Goal: Book appointment/travel/reservation

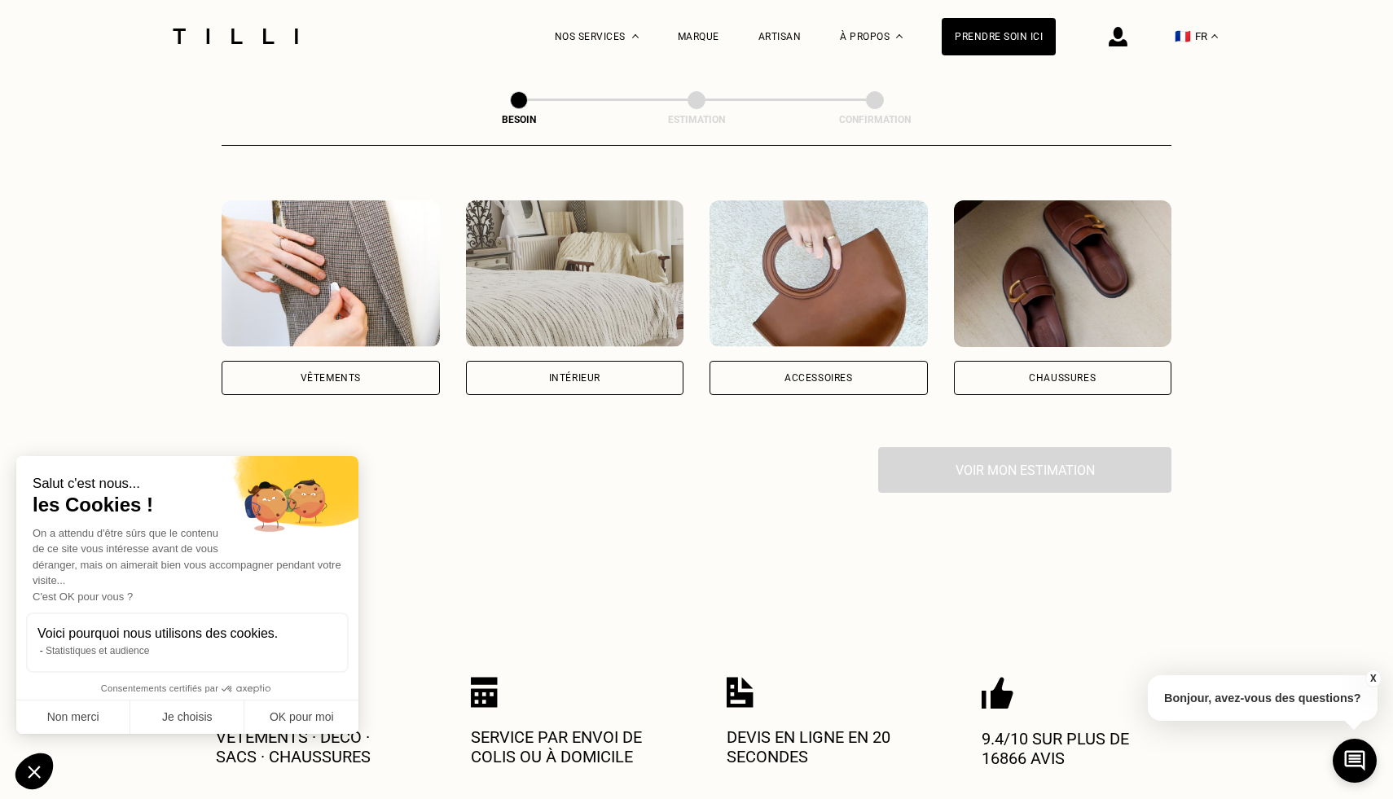
scroll to position [288, 0]
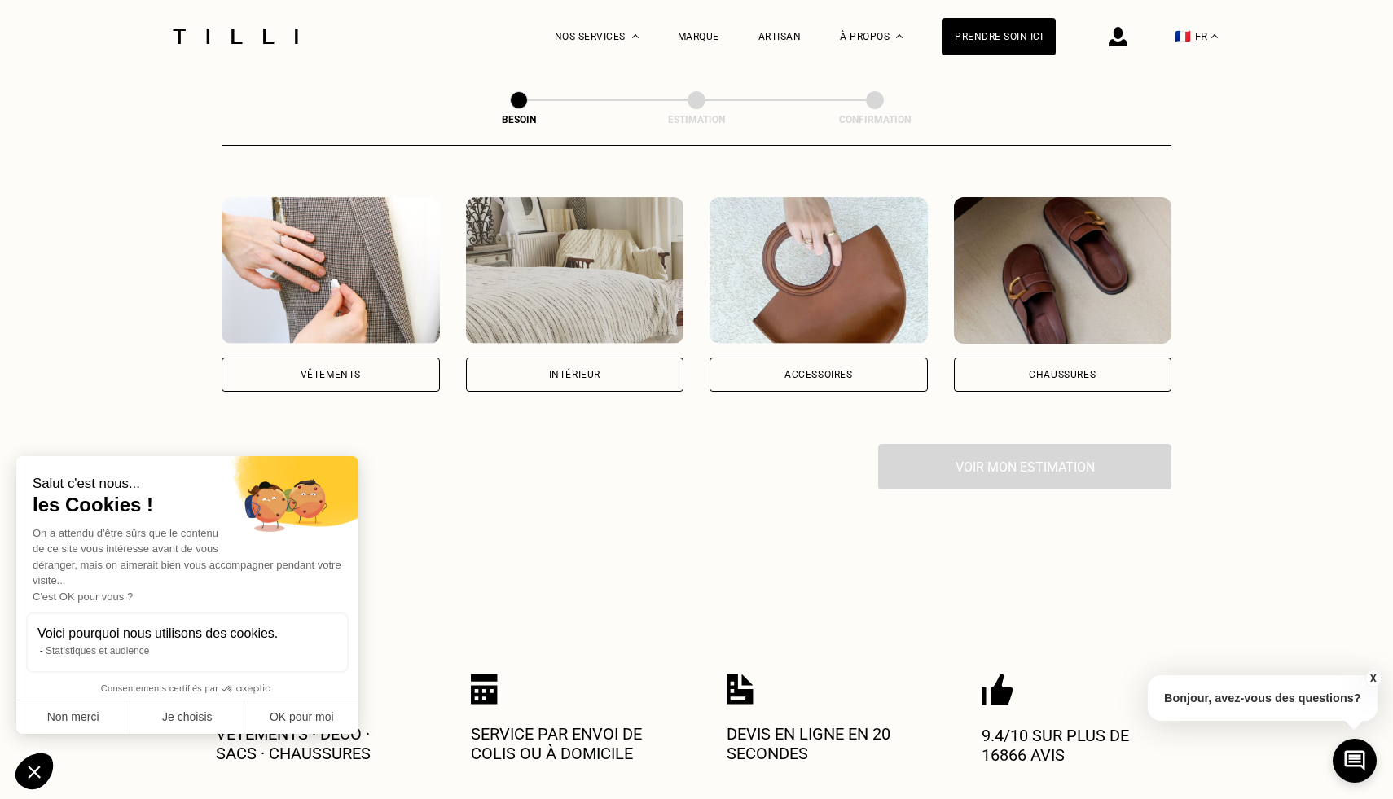
click at [586, 358] on div "Intérieur" at bounding box center [575, 375] width 218 height 34
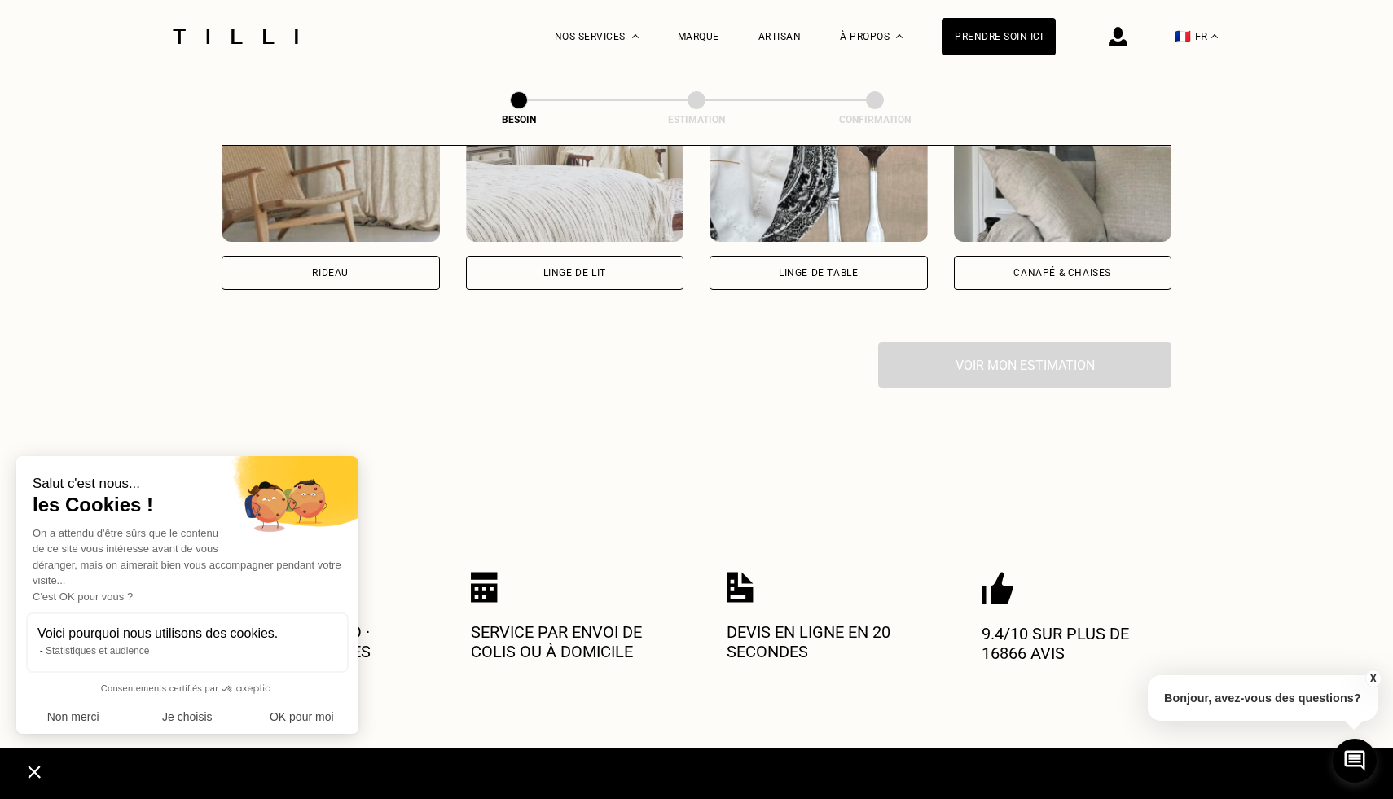
scroll to position [835, 0]
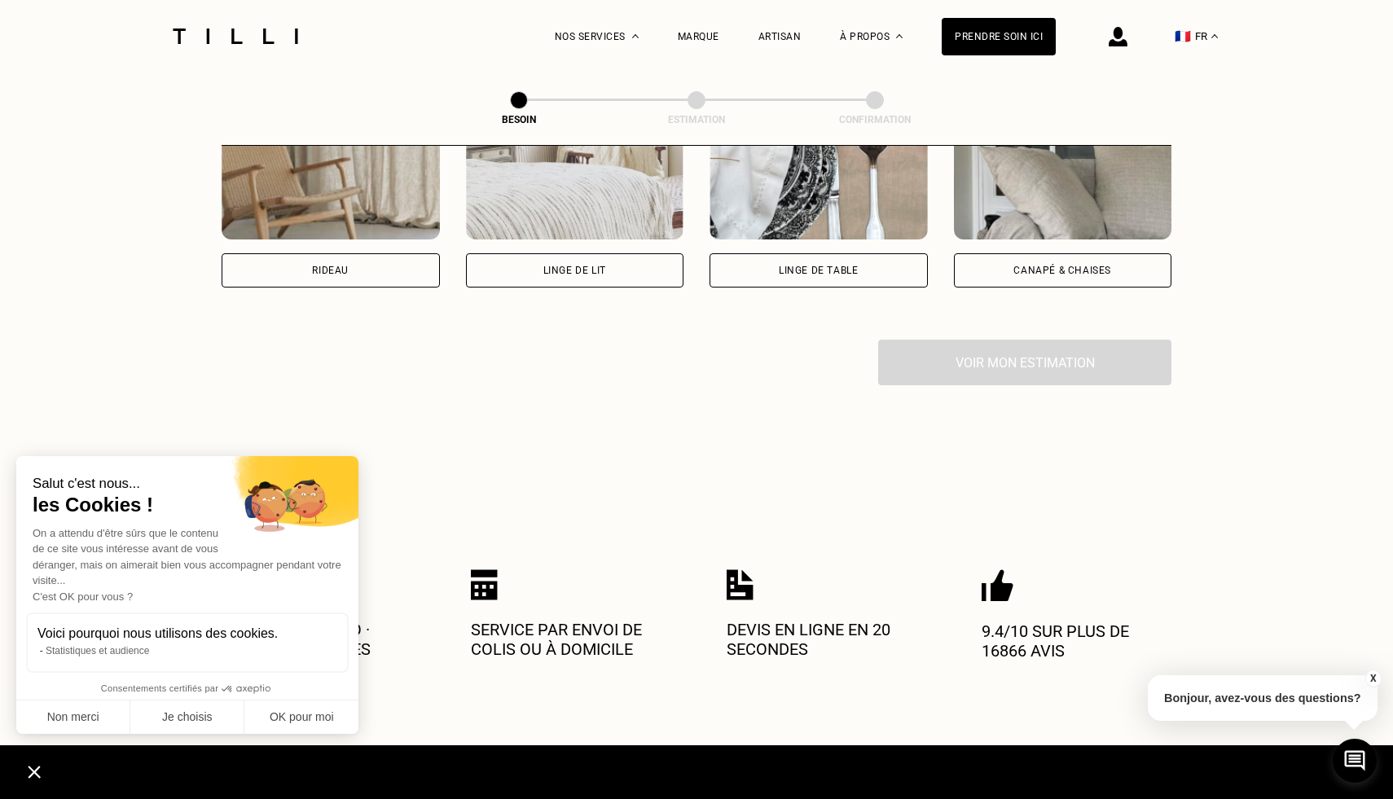
click at [1054, 258] on div "Canapé & chaises" at bounding box center [1063, 270] width 218 height 34
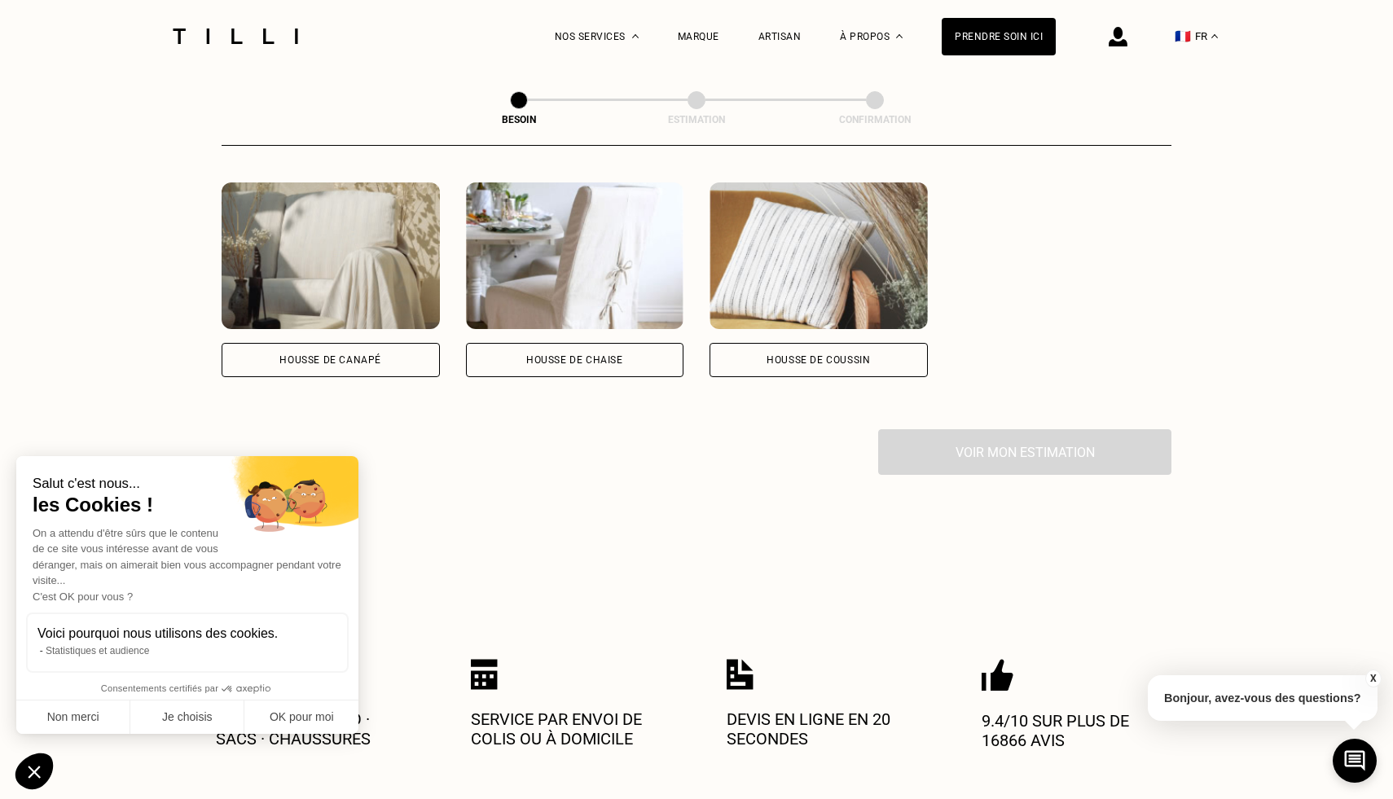
scroll to position [1141, 0]
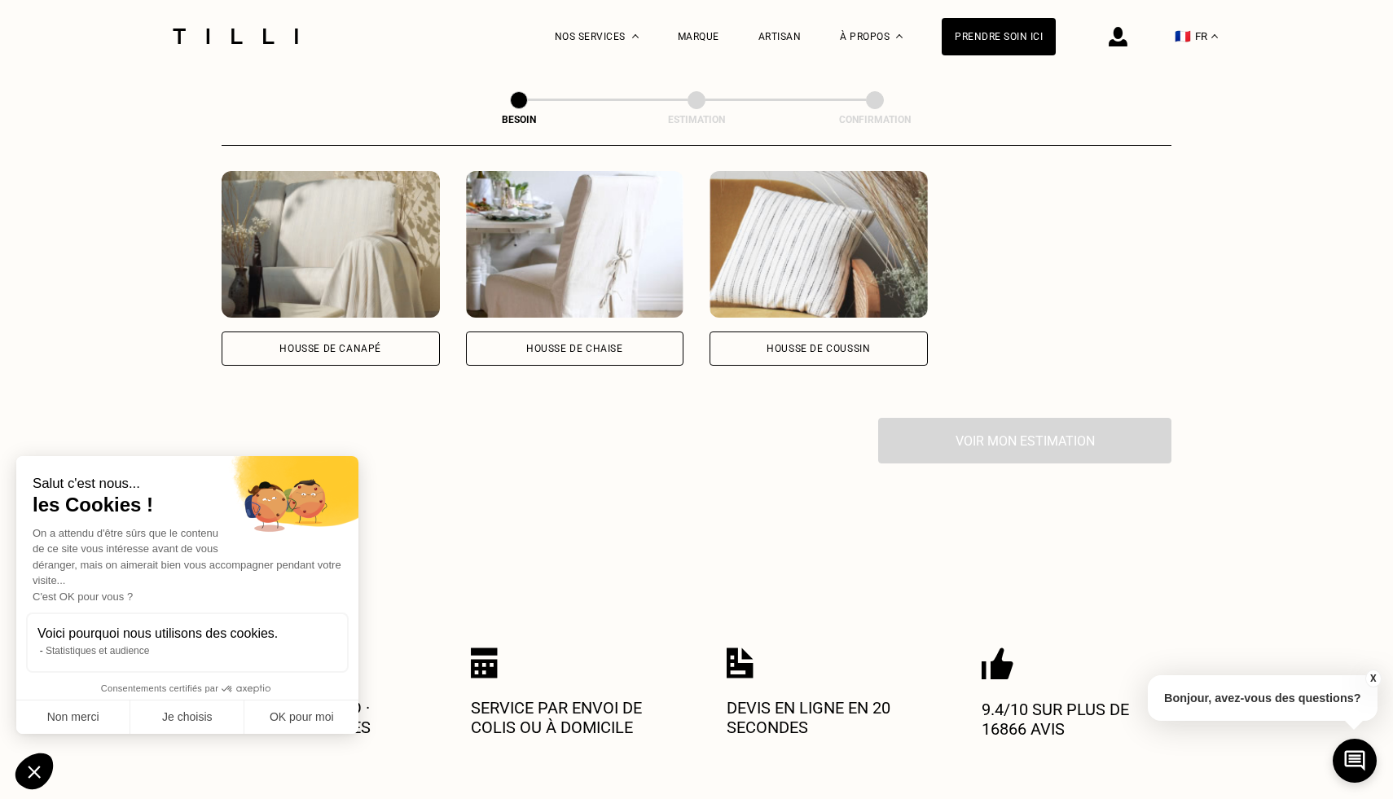
click at [807, 344] on div "Housse de coussin" at bounding box center [818, 349] width 103 height 10
select select "FR"
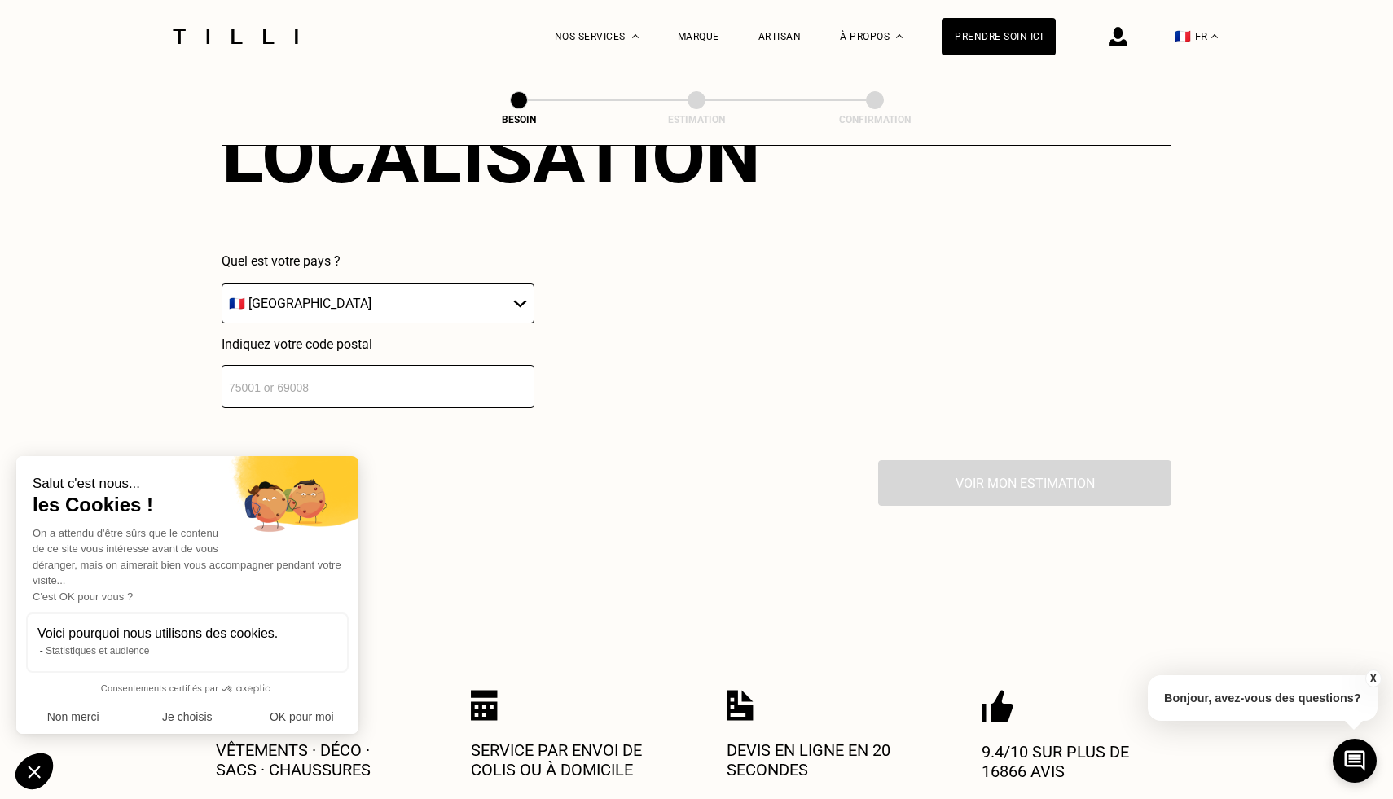
scroll to position [1502, 0]
click at [406, 363] on input "number" at bounding box center [378, 384] width 313 height 43
type input "75018"
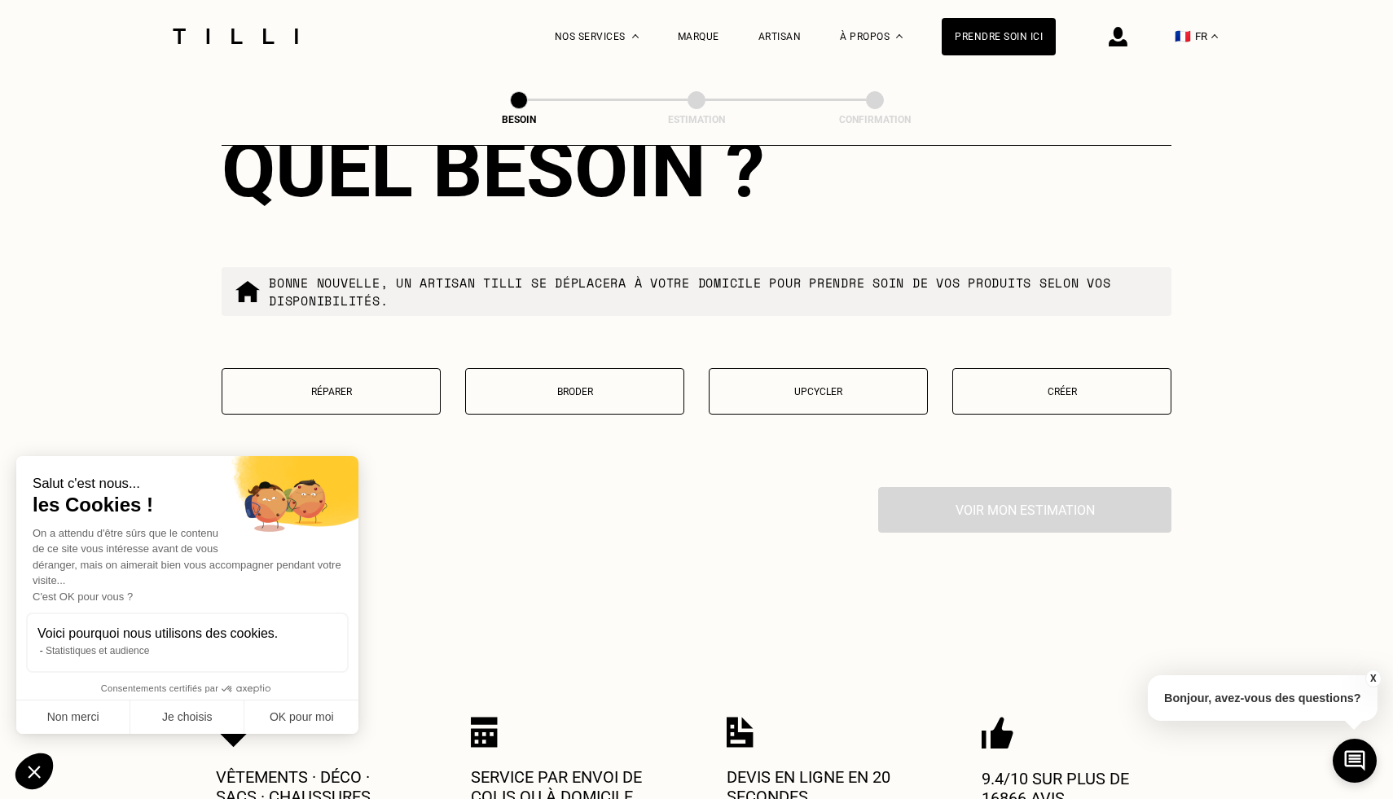
scroll to position [1891, 0]
click at [353, 367] on button "Réparer" at bounding box center [331, 390] width 219 height 46
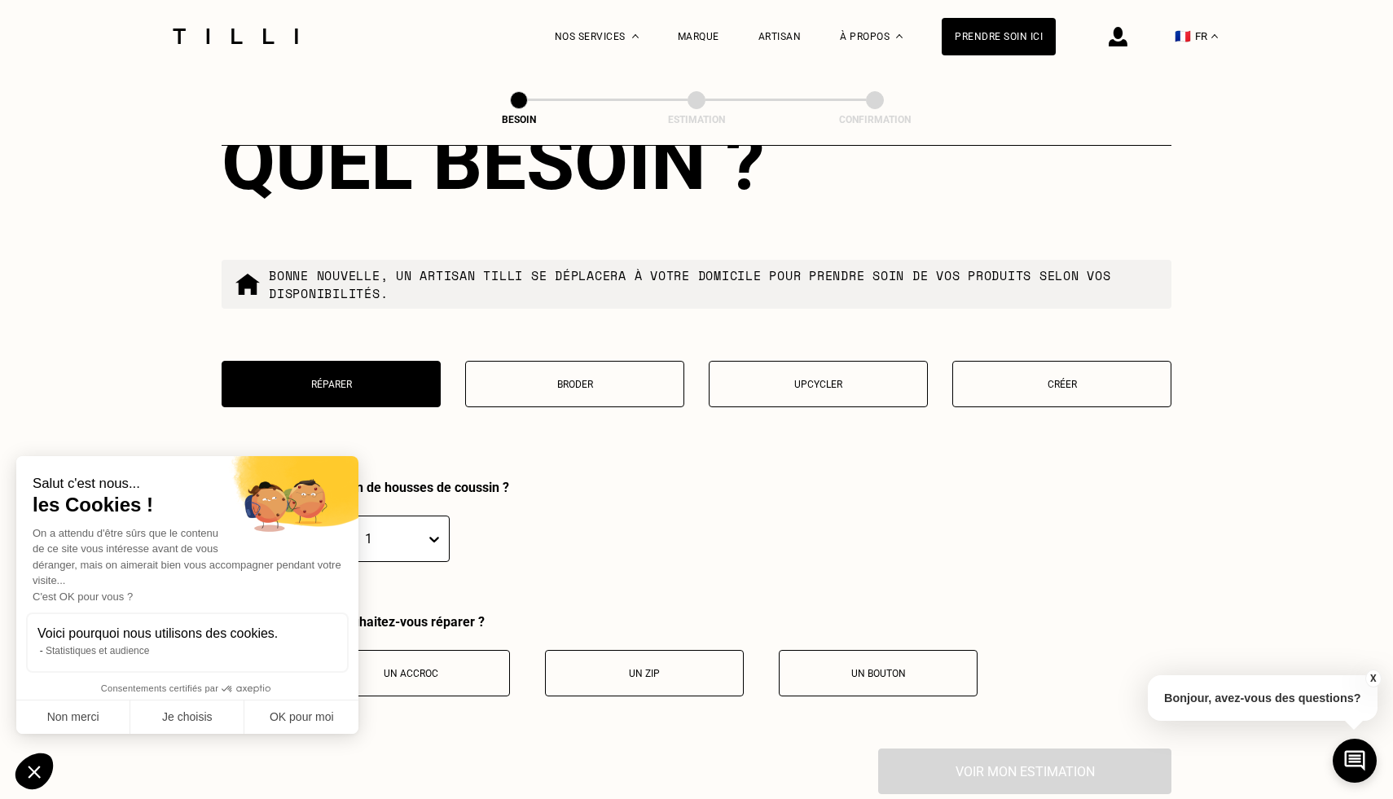
scroll to position [1888, 0]
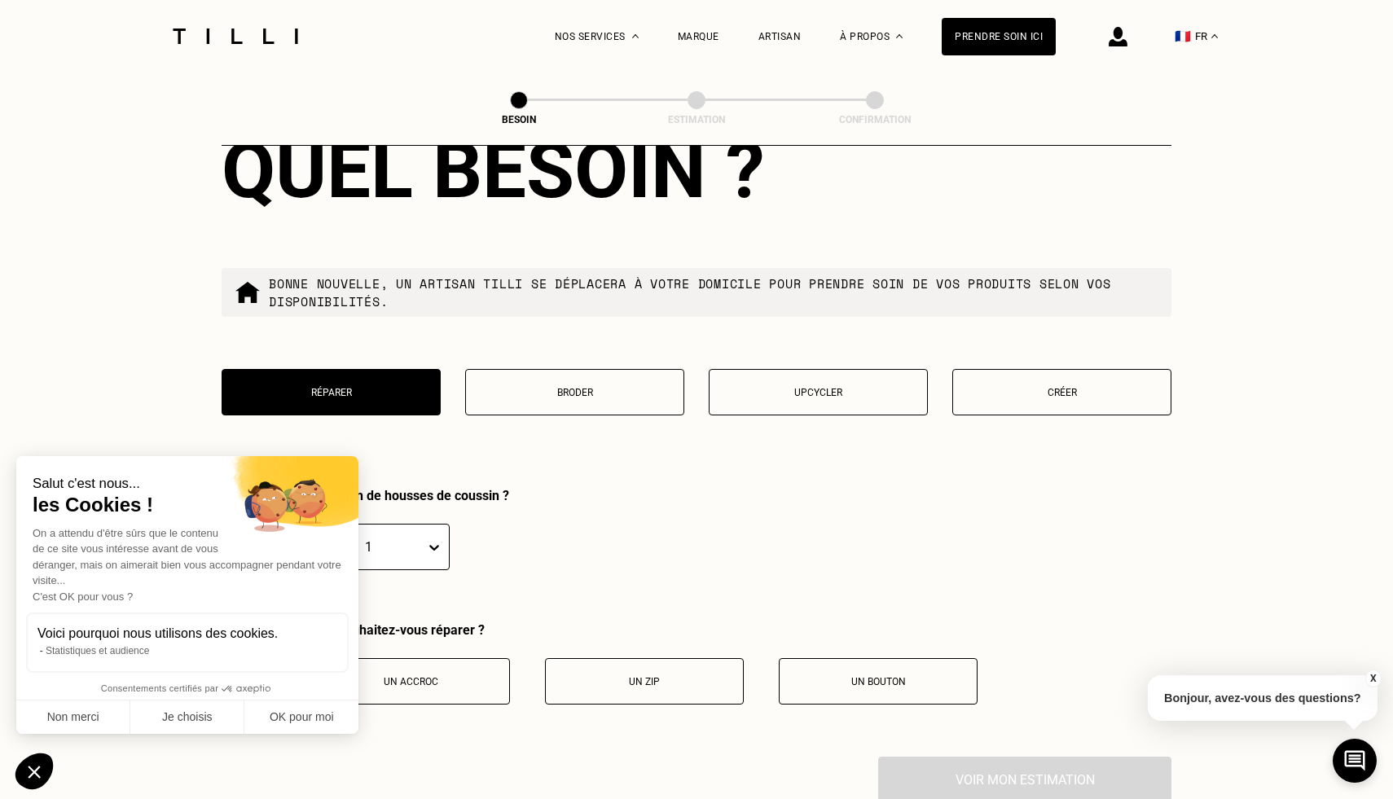
click at [624, 383] on button "Broder" at bounding box center [574, 392] width 219 height 46
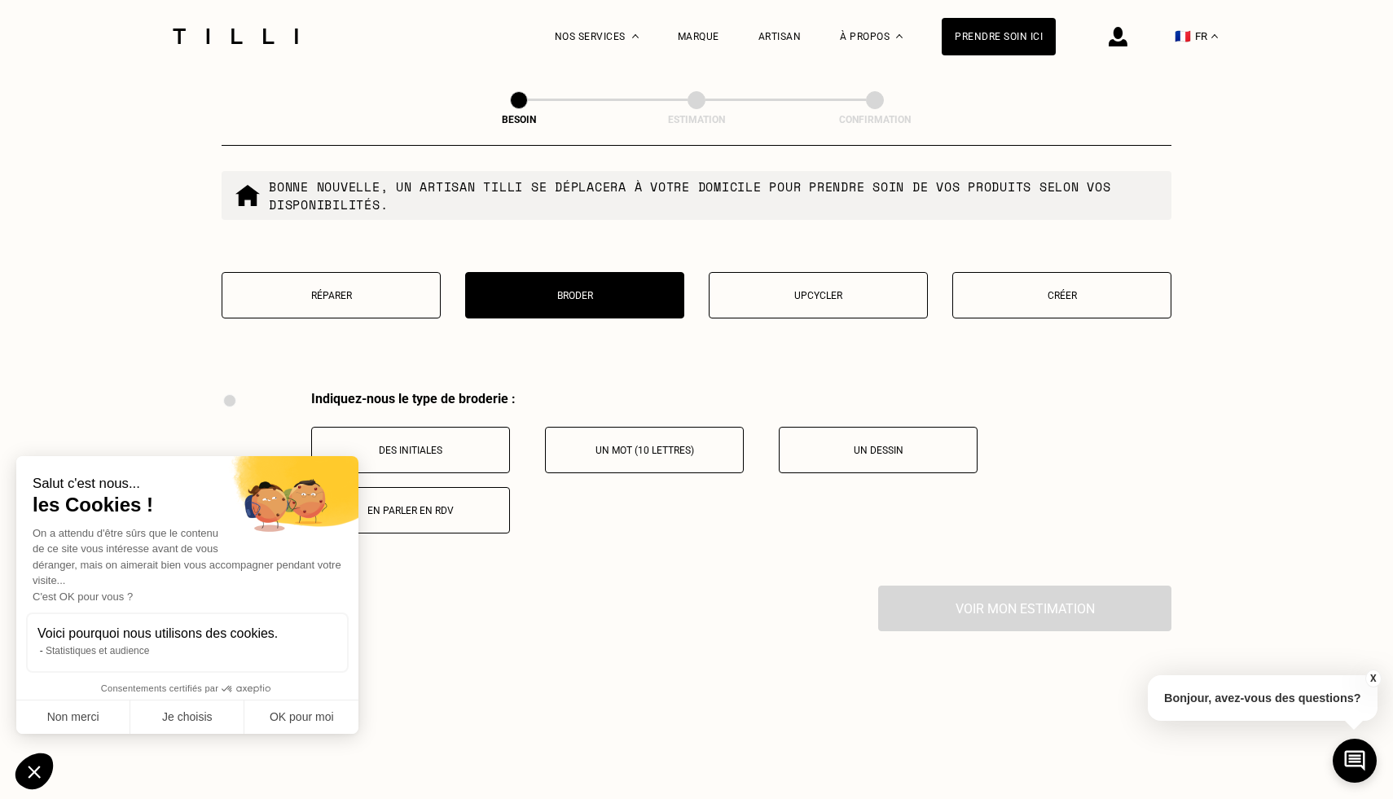
scroll to position [1984, 0]
click at [811, 286] on button "Upcycler" at bounding box center [818, 297] width 219 height 46
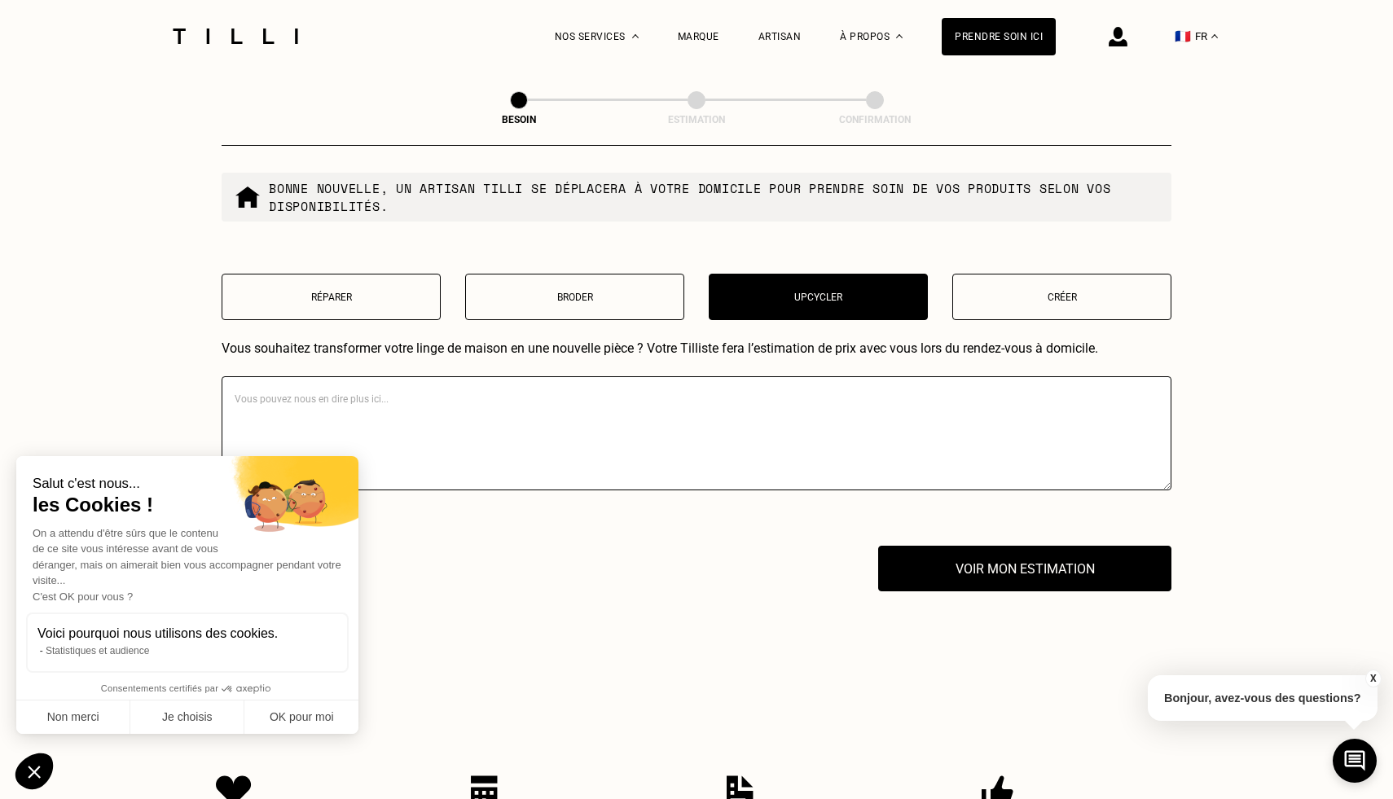
click at [1045, 289] on button "Créer" at bounding box center [1061, 297] width 219 height 46
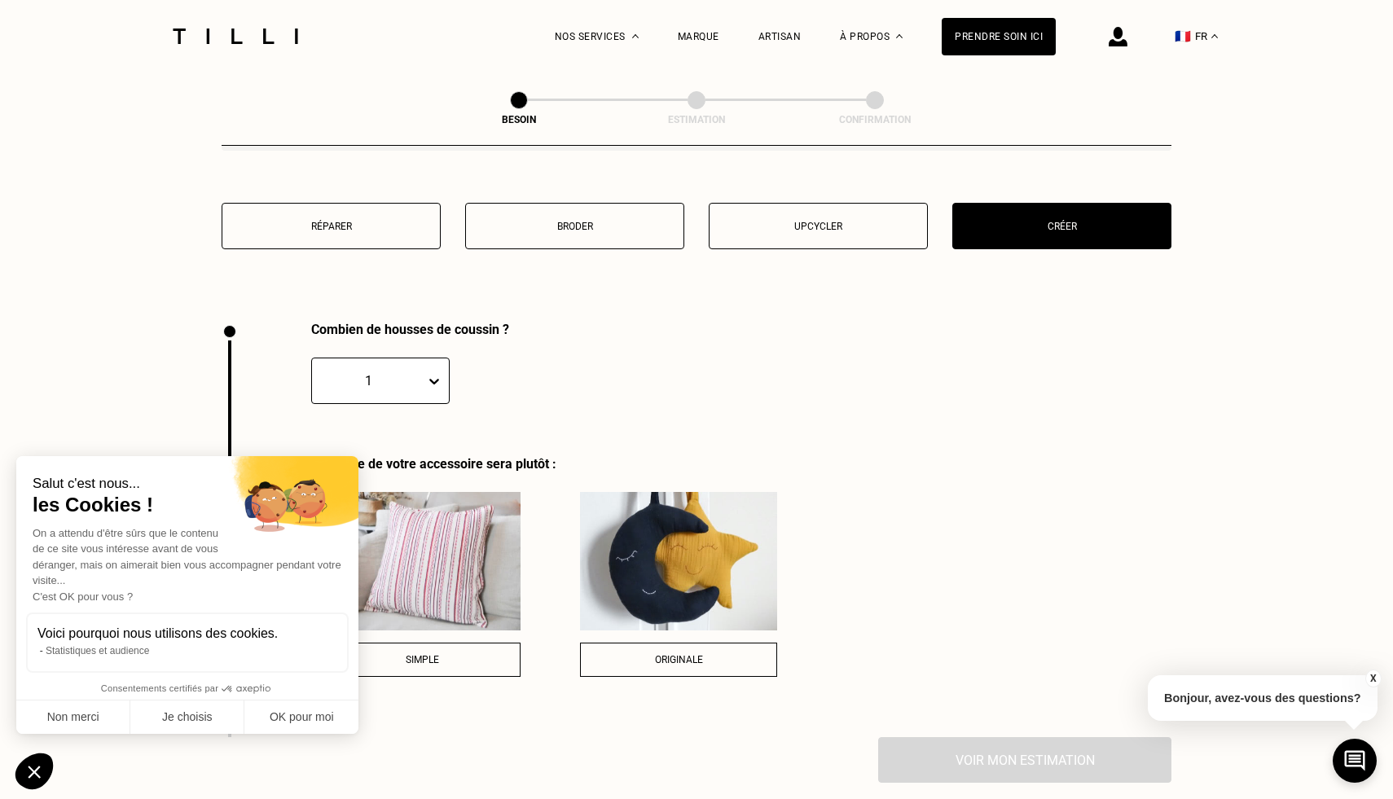
scroll to position [2035, 0]
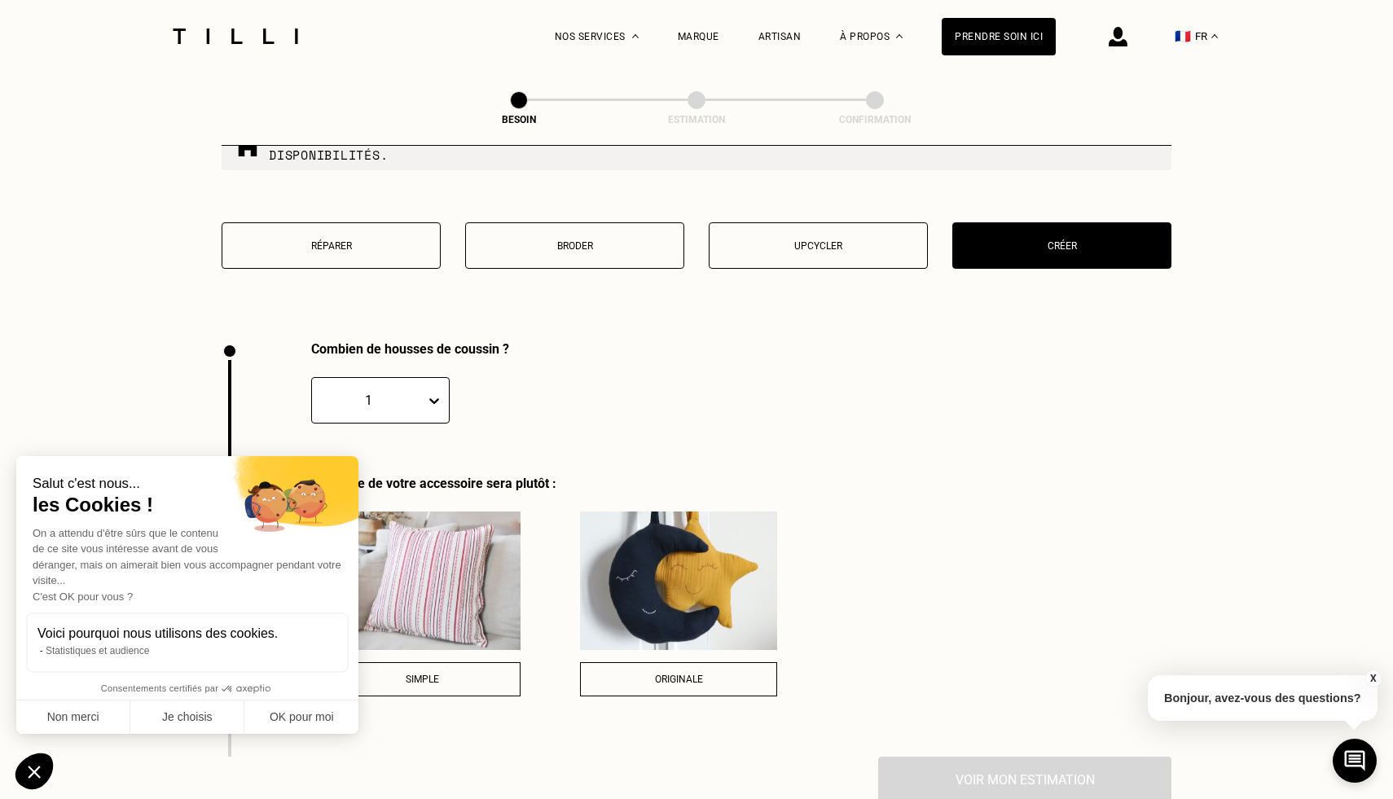
click at [833, 222] on button "Upcycler" at bounding box center [818, 245] width 219 height 46
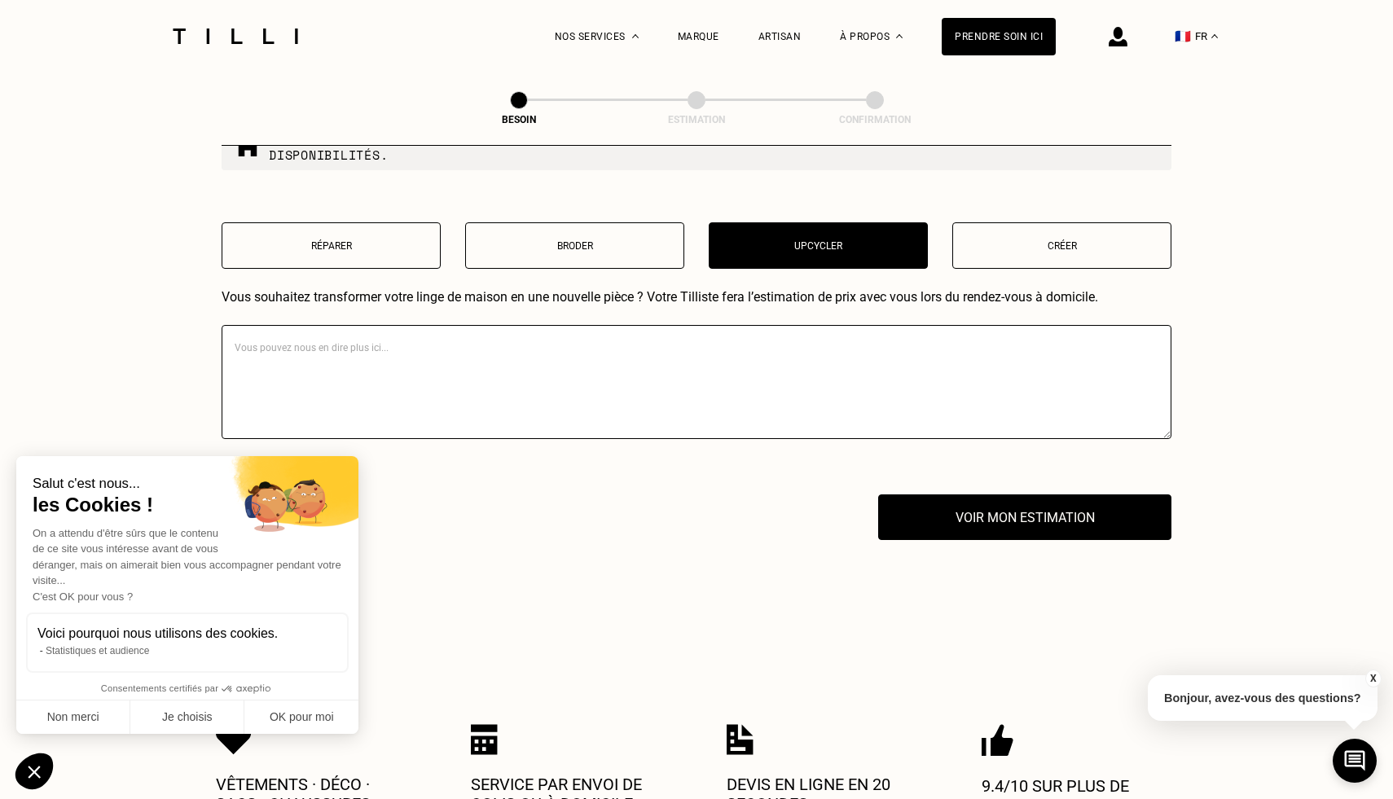
click at [420, 364] on textarea at bounding box center [697, 382] width 950 height 114
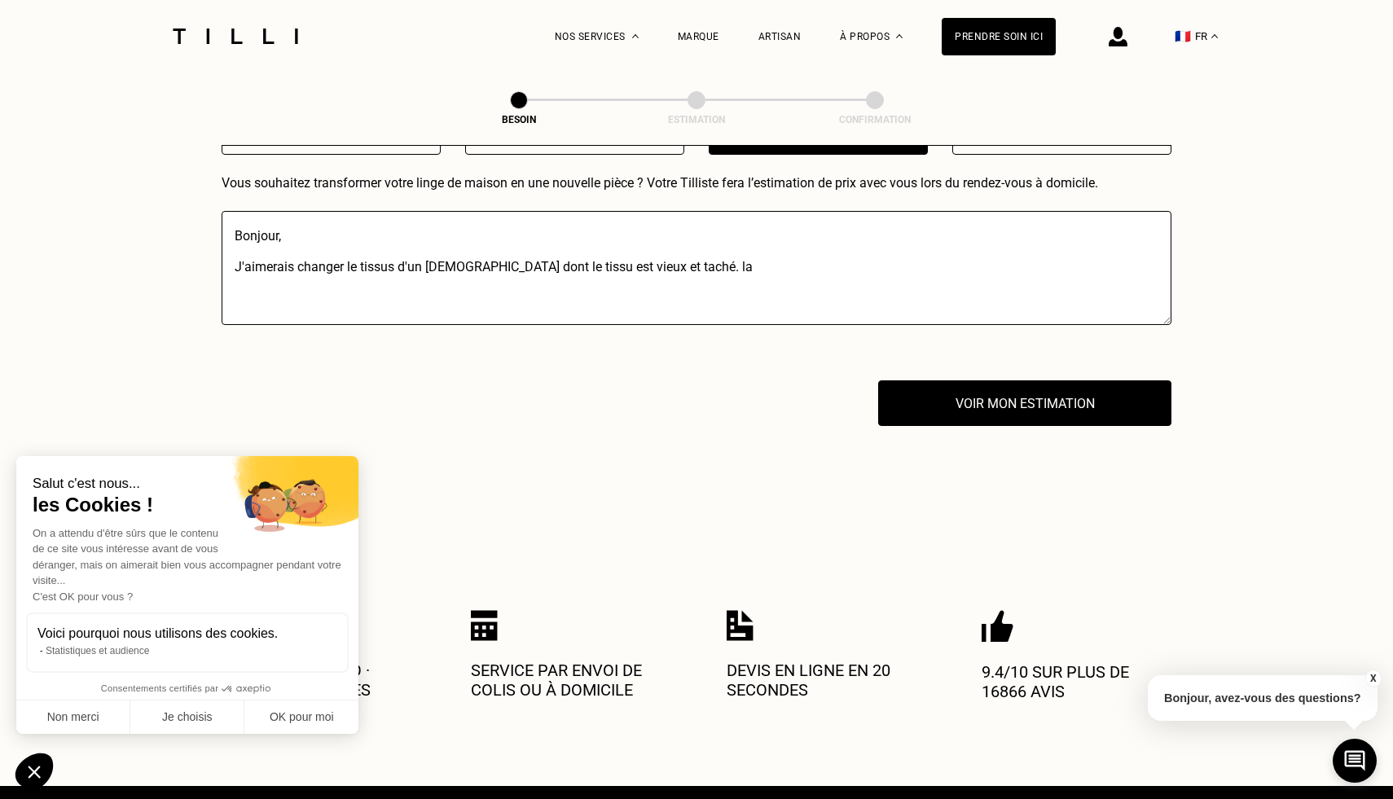
scroll to position [2160, 0]
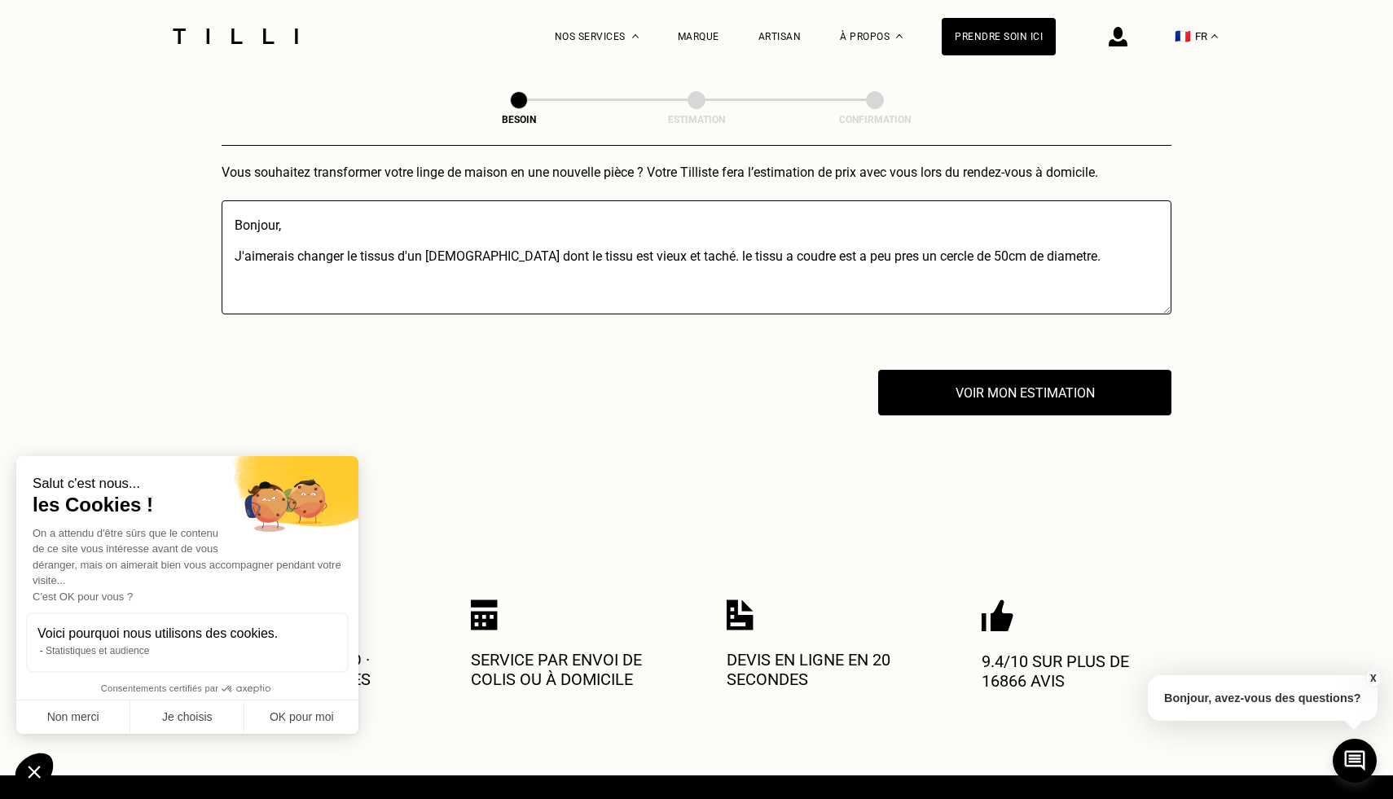
click at [393, 241] on textarea "Bonjour, J'aimerais changer le tissus d'un [DEMOGRAPHIC_DATA] dont le tissu est…" at bounding box center [697, 257] width 950 height 114
click at [704, 239] on textarea "Bonjour, J'aimerais changer le tissu d'un [DEMOGRAPHIC_DATA] dont le tissu est …" at bounding box center [697, 257] width 950 height 114
click at [747, 237] on textarea "Bonjour, J'aimerais changer le tissu d'un [DEMOGRAPHIC_DATA] dont le tissu est …" at bounding box center [697, 257] width 950 height 114
click at [842, 241] on textarea "Bonjour, J'aimerais changer le tissu d'un [DEMOGRAPHIC_DATA] dont le tissu est …" at bounding box center [697, 257] width 950 height 114
click at [797, 240] on textarea "Bonjour, J'aimerais changer le tissu d'un [DEMOGRAPHIC_DATA] dont le tissu est …" at bounding box center [697, 257] width 950 height 114
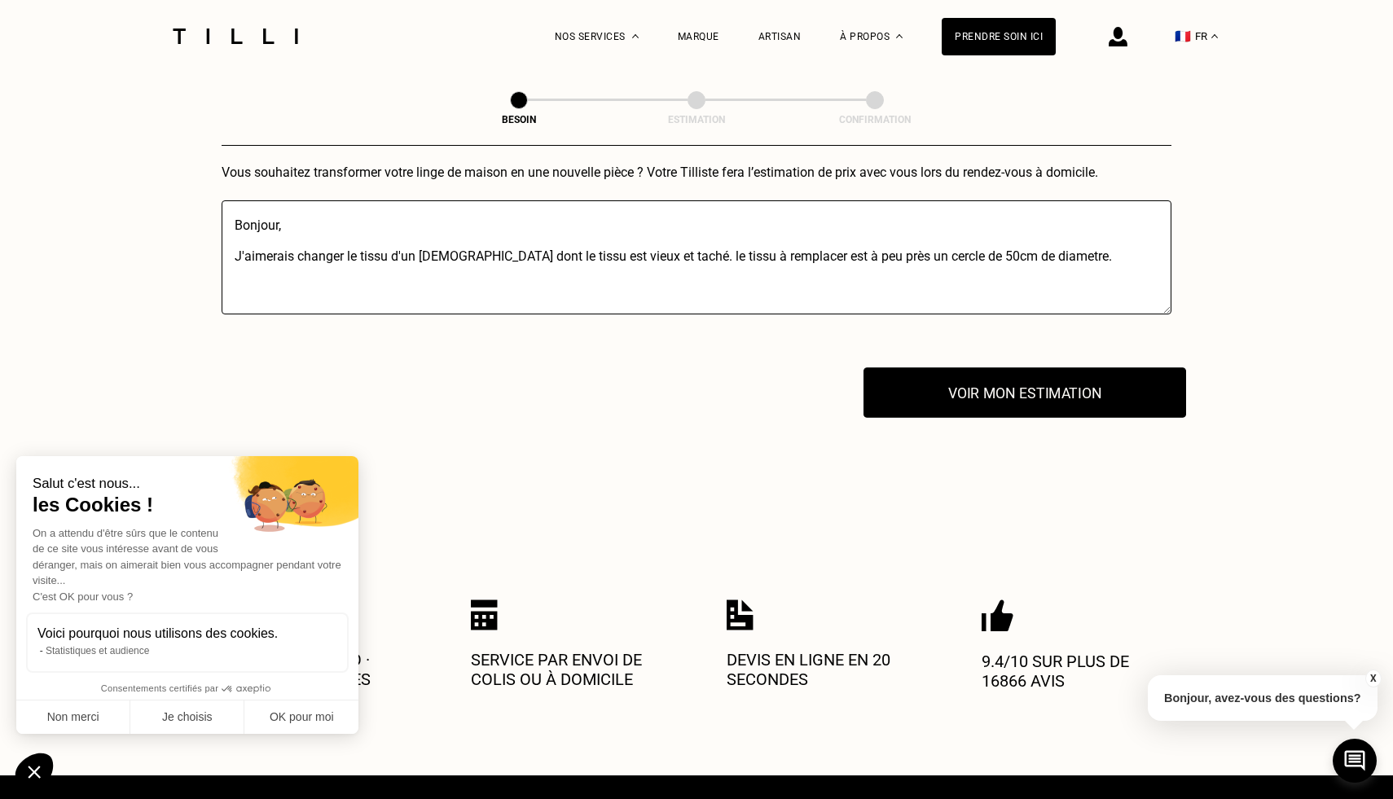
type textarea "Bonjour, J'aimerais changer le tissu d'un [DEMOGRAPHIC_DATA] dont le tissu est …"
click at [1047, 367] on button "Voir mon estimation" at bounding box center [1025, 392] width 323 height 51
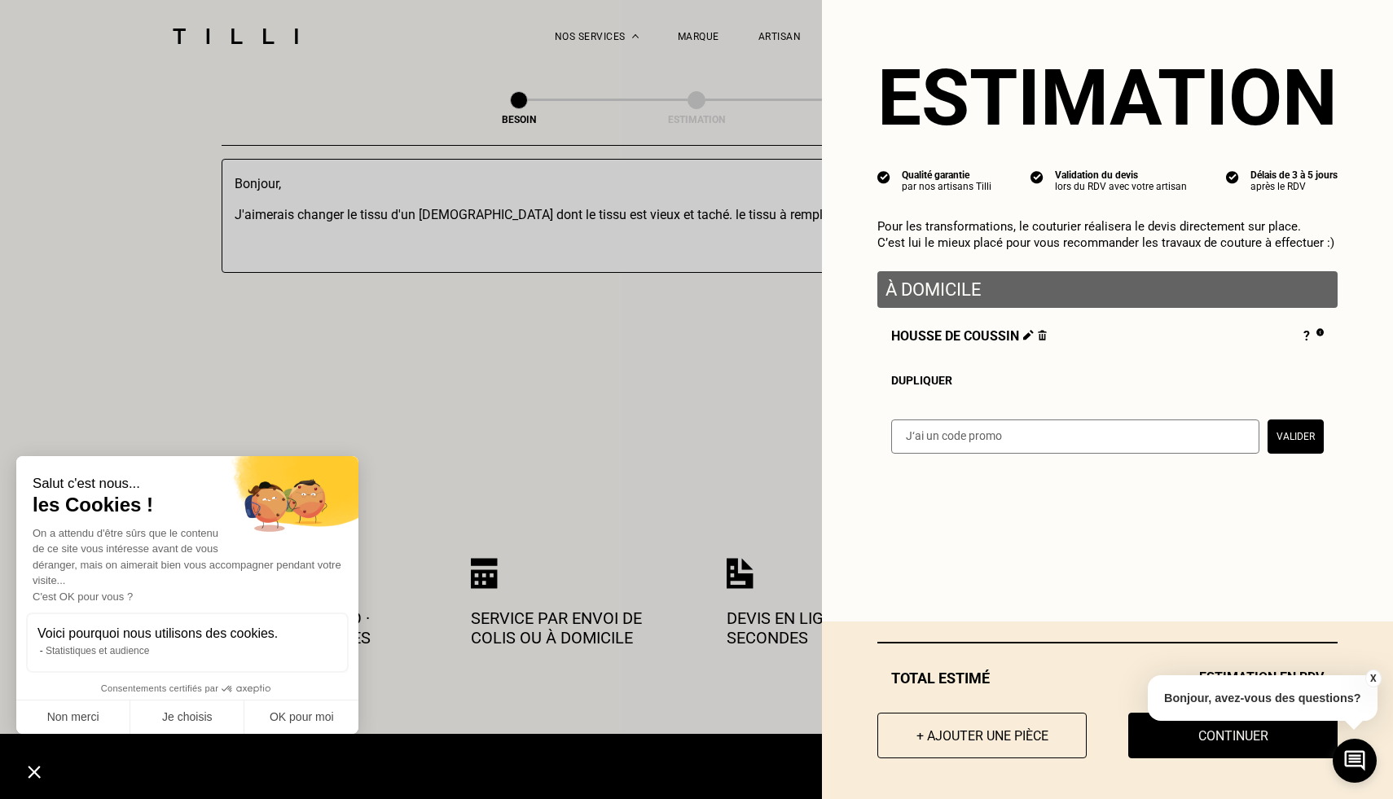
scroll to position [2244, 0]
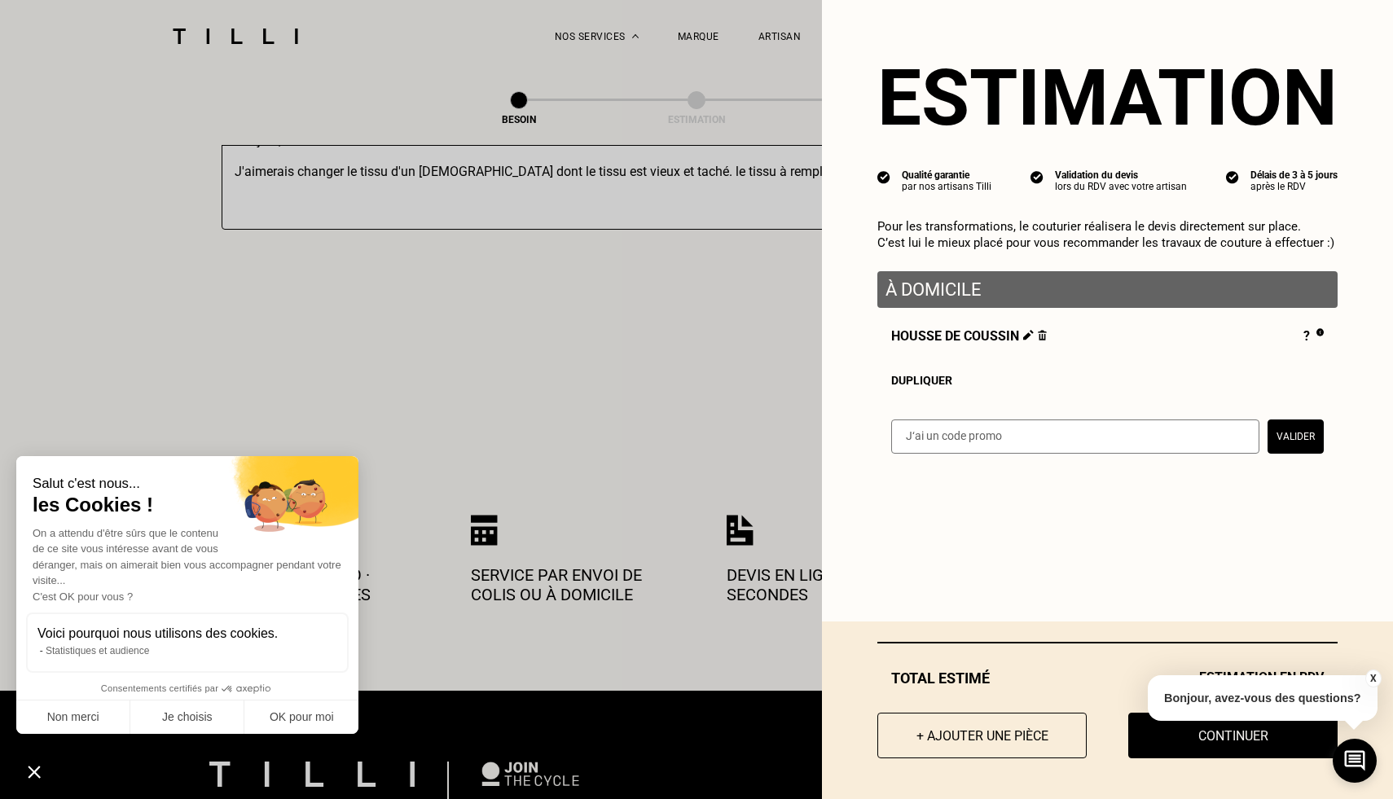
click at [1374, 675] on button "X" at bounding box center [1373, 679] width 16 height 18
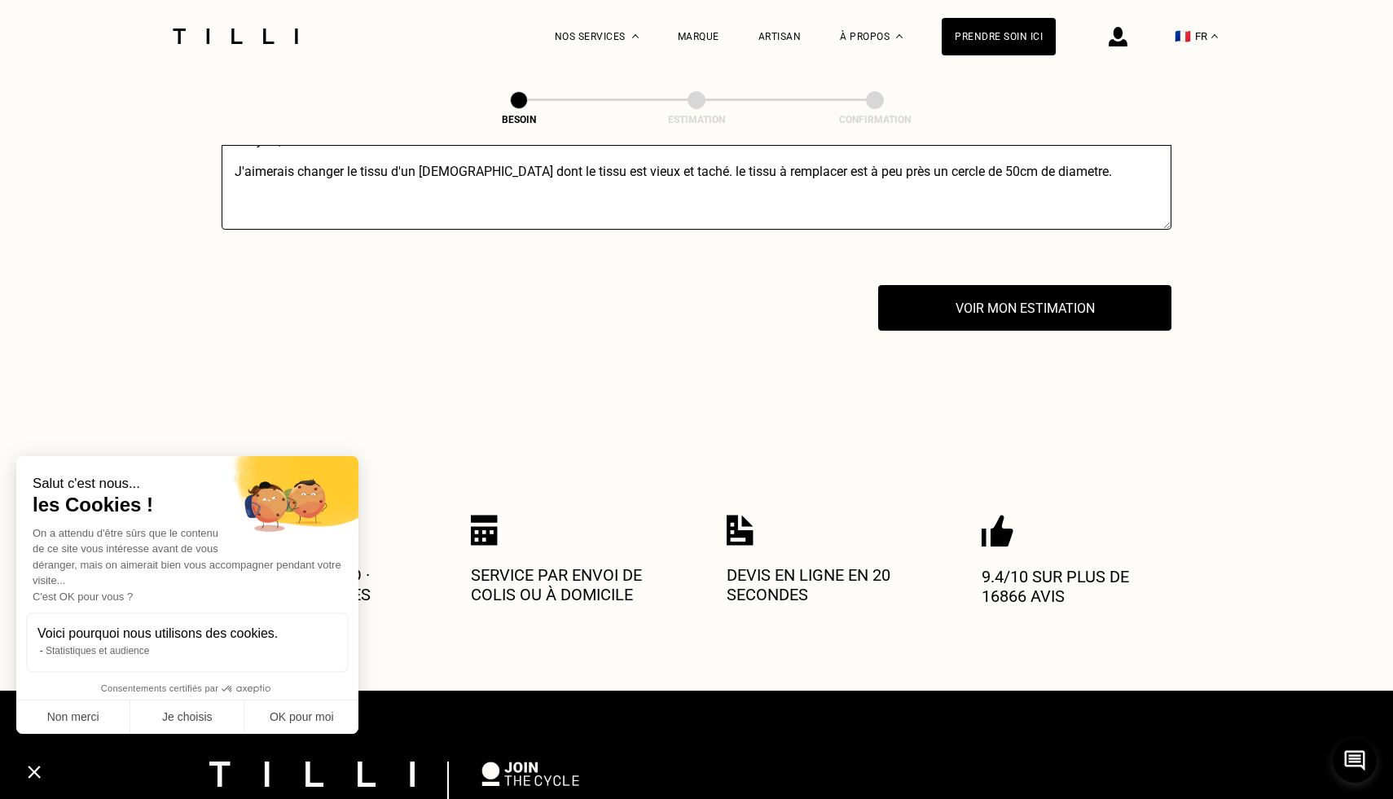
scroll to position [1844, 0]
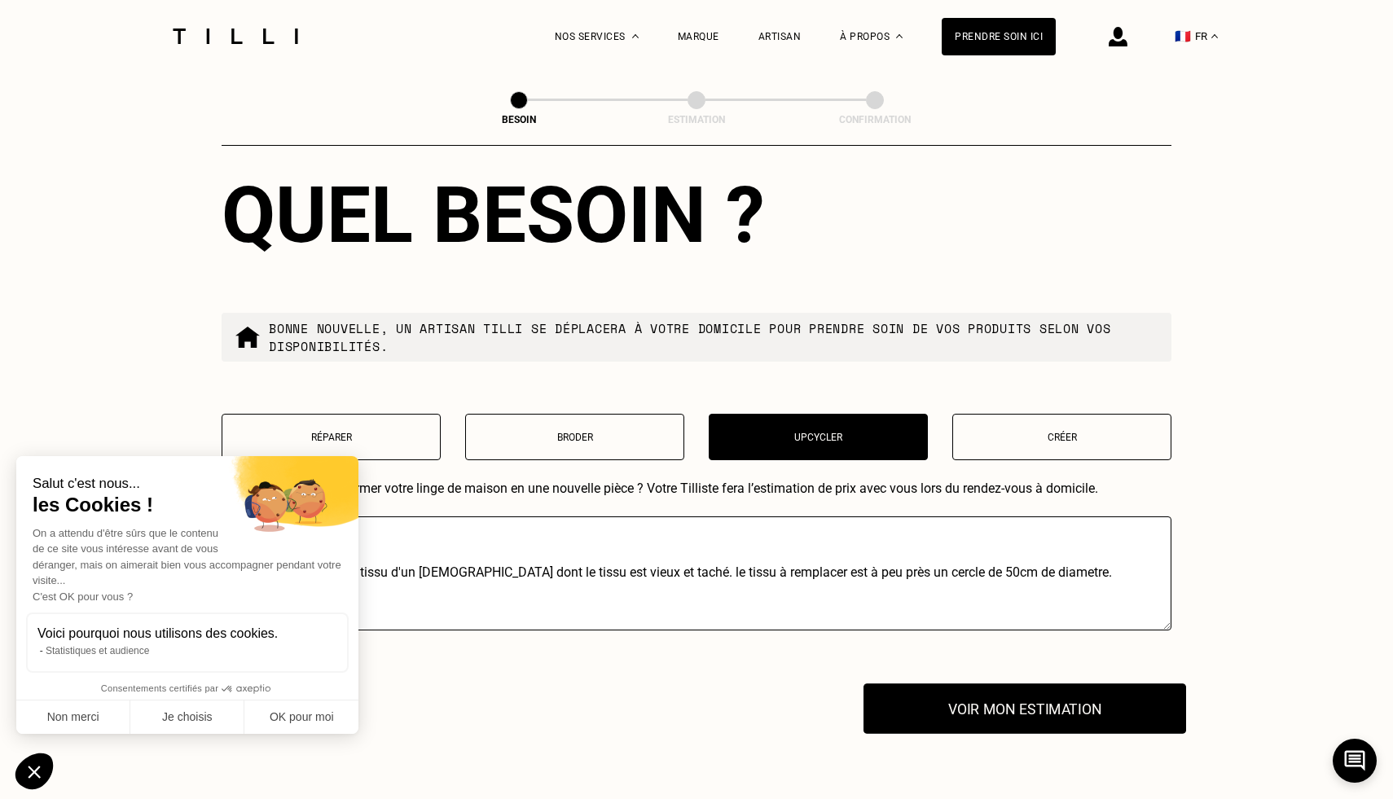
click at [1109, 701] on button "Voir mon estimation" at bounding box center [1025, 709] width 323 height 51
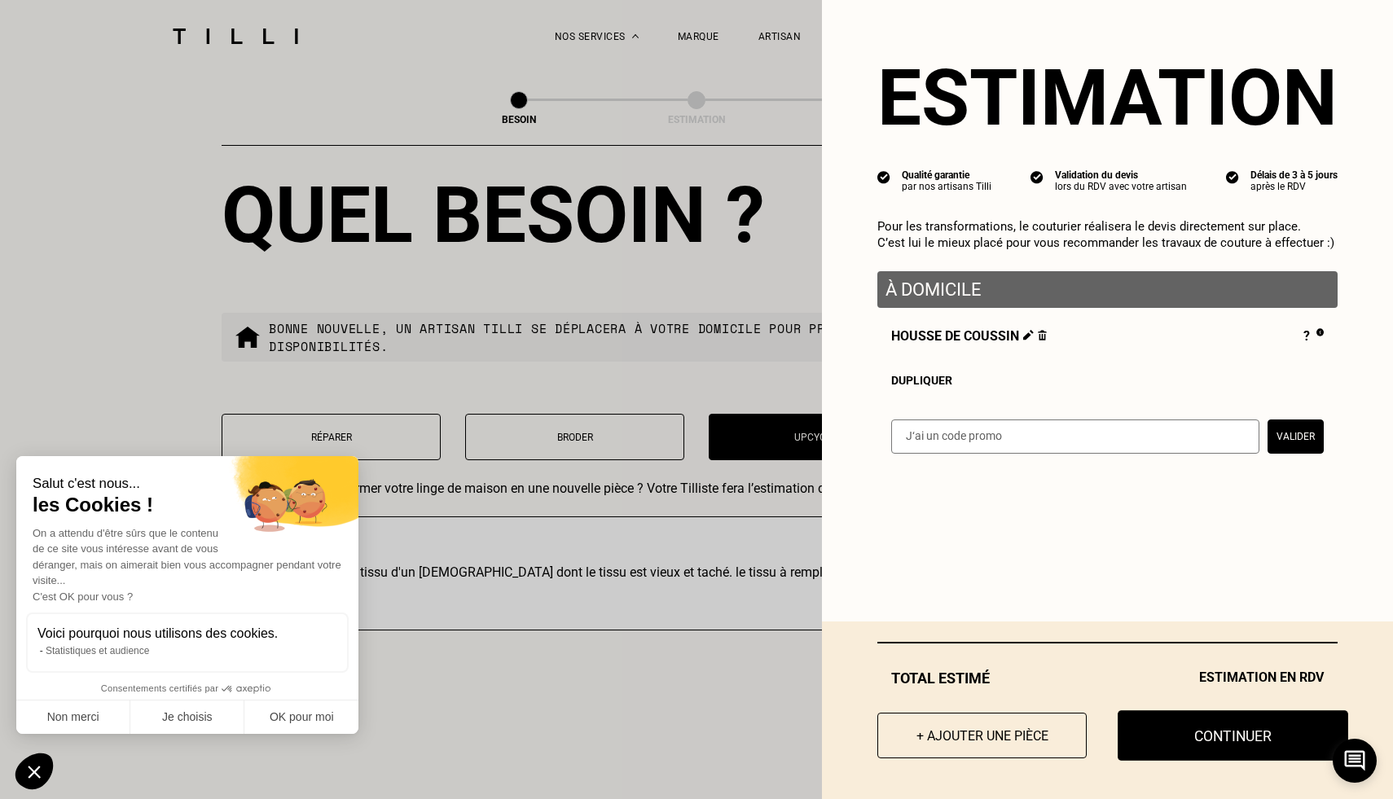
click at [1182, 726] on button "Continuer" at bounding box center [1233, 735] width 231 height 51
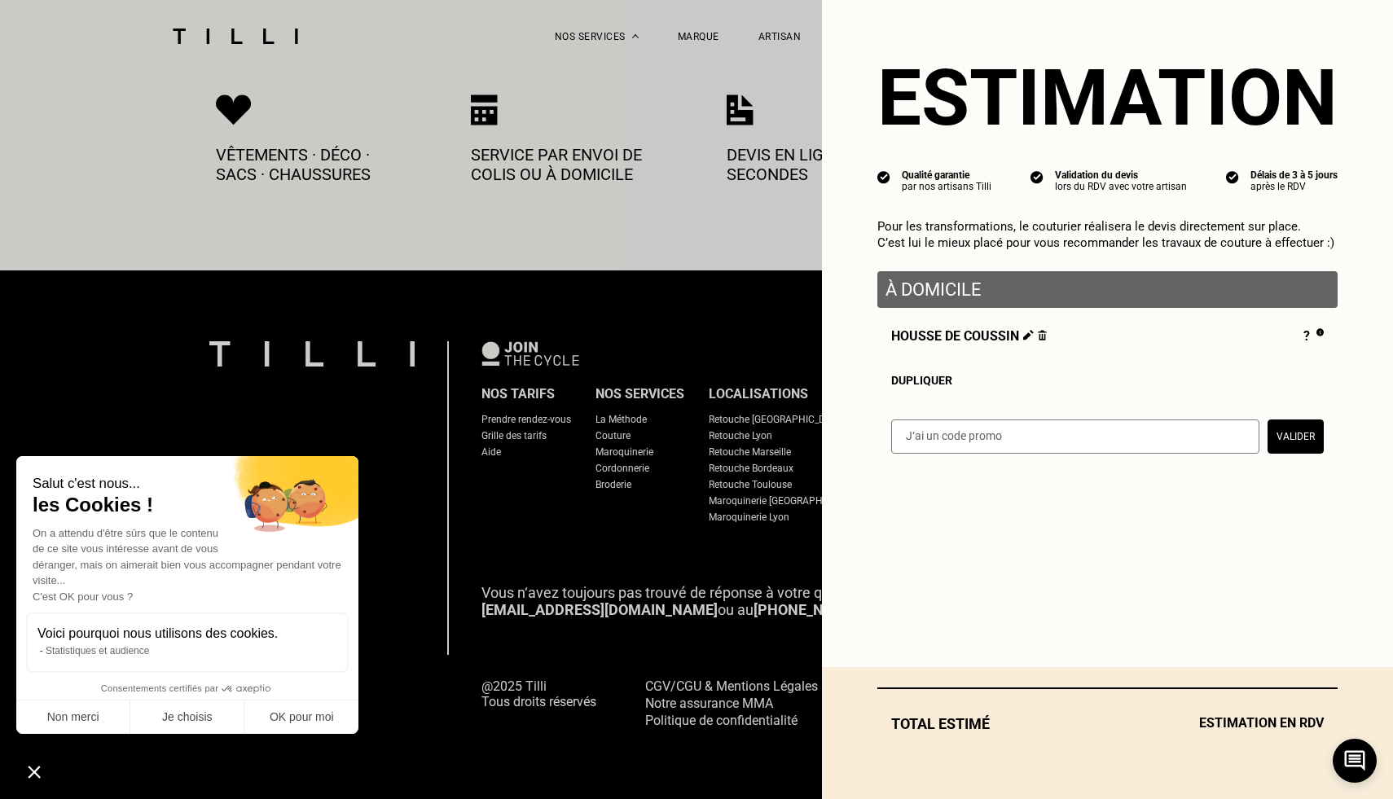
scroll to position [847, 0]
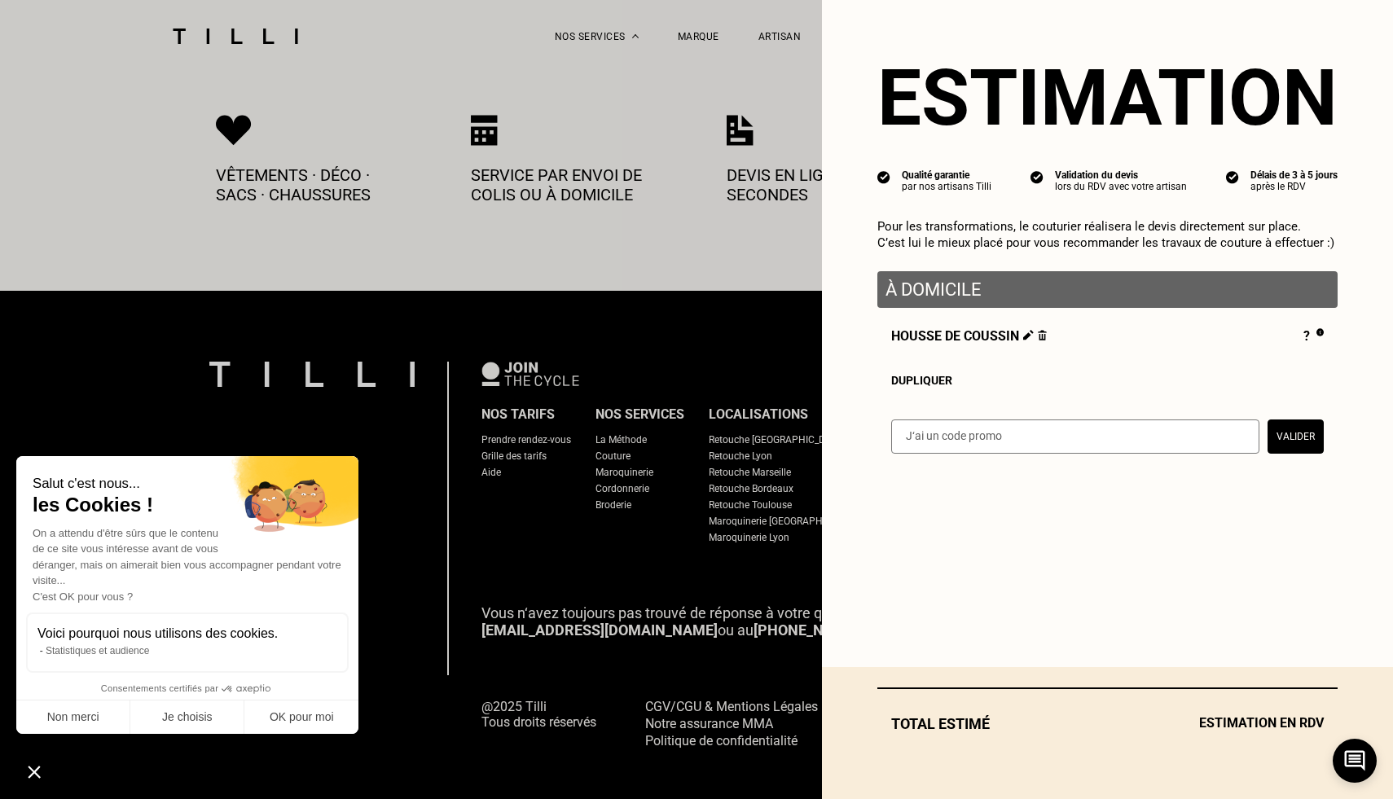
select select "FR"
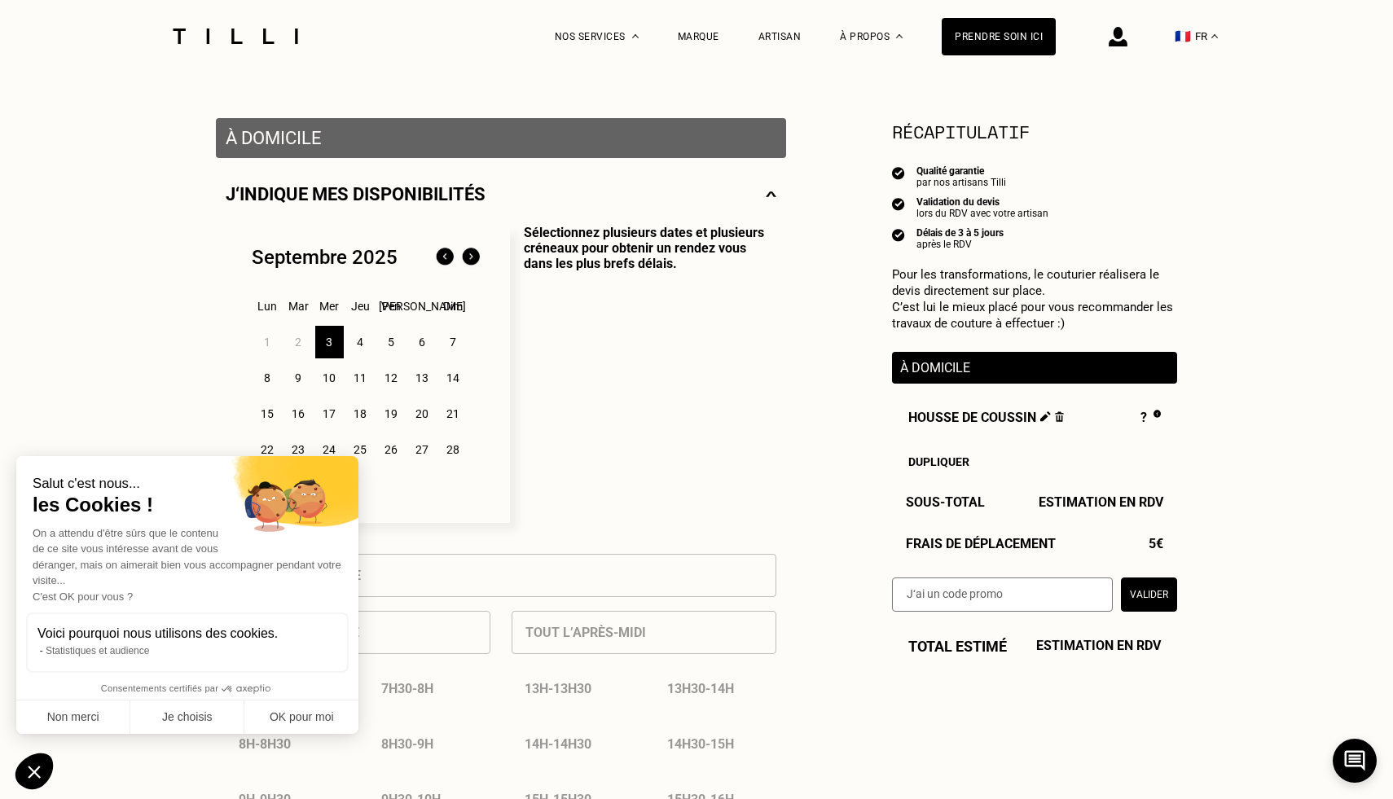
scroll to position [290, 0]
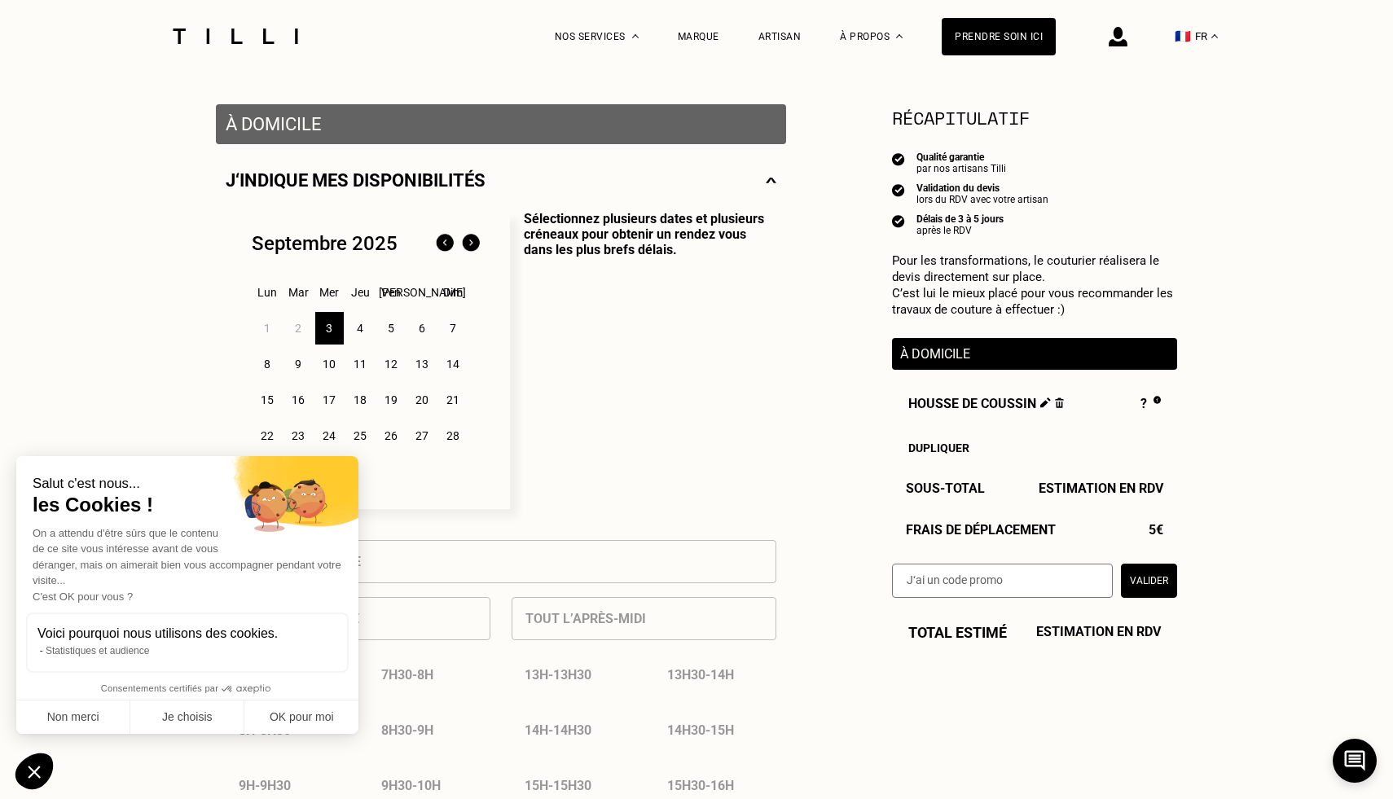
click at [332, 327] on div "3" at bounding box center [329, 328] width 29 height 33
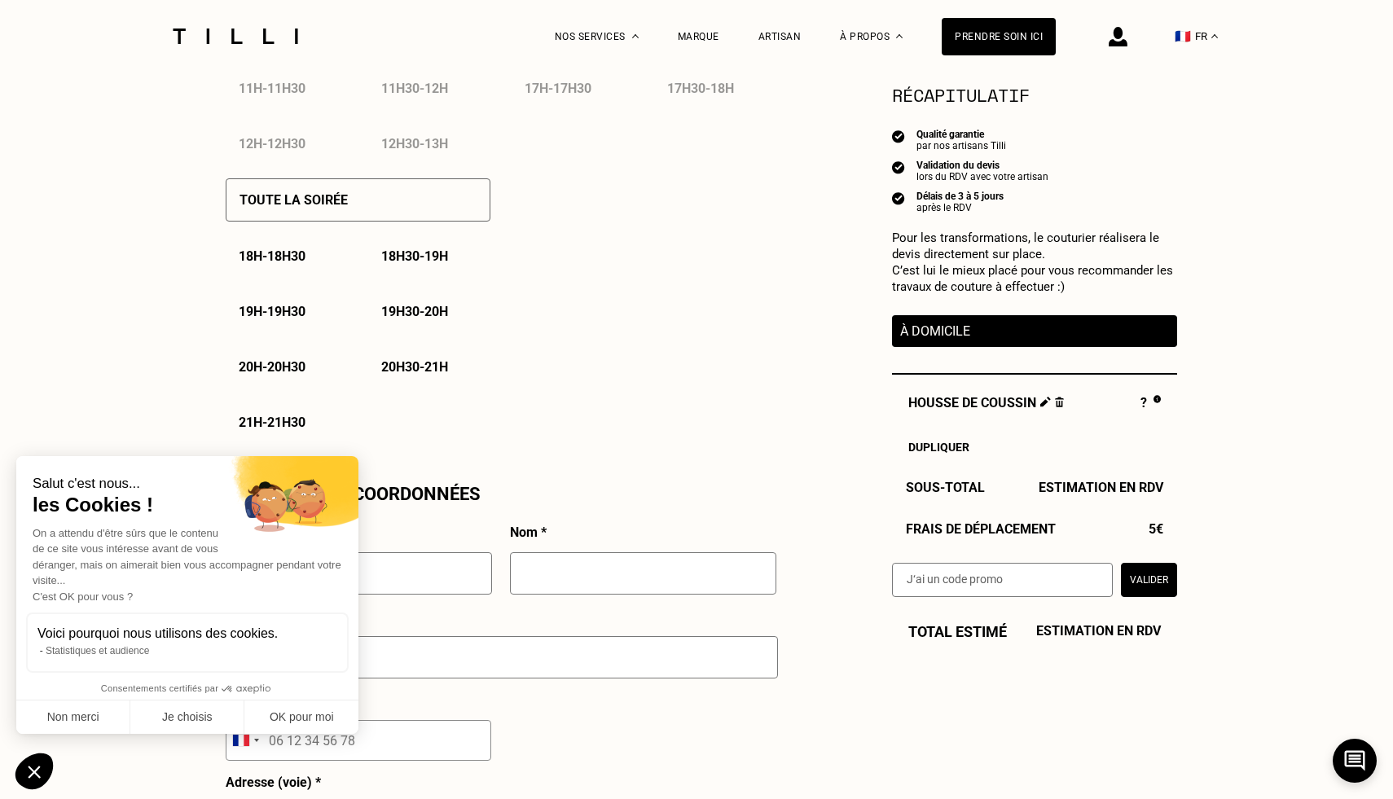
scroll to position [1100, 0]
click at [280, 255] on p "18h - 18h30" at bounding box center [272, 254] width 67 height 15
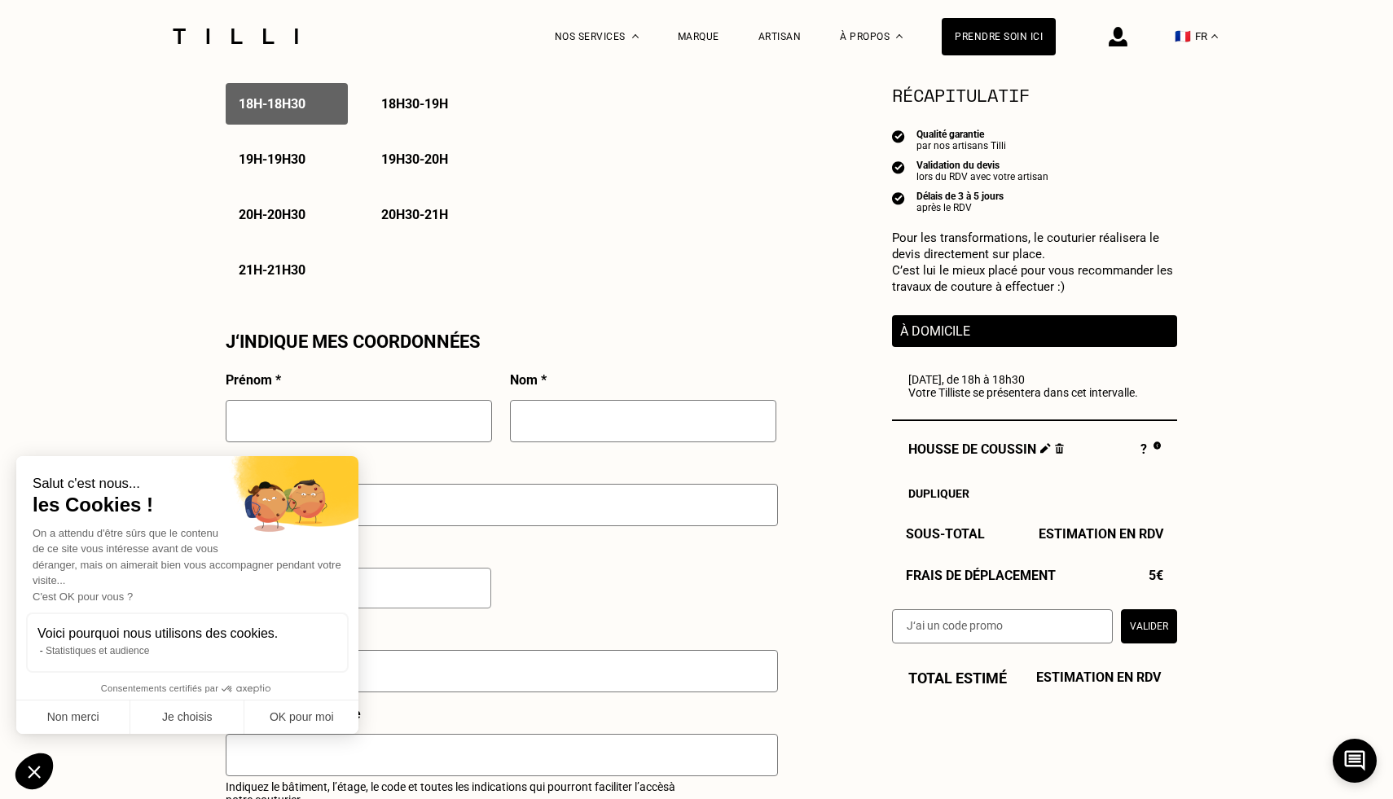
scroll to position [1317, 0]
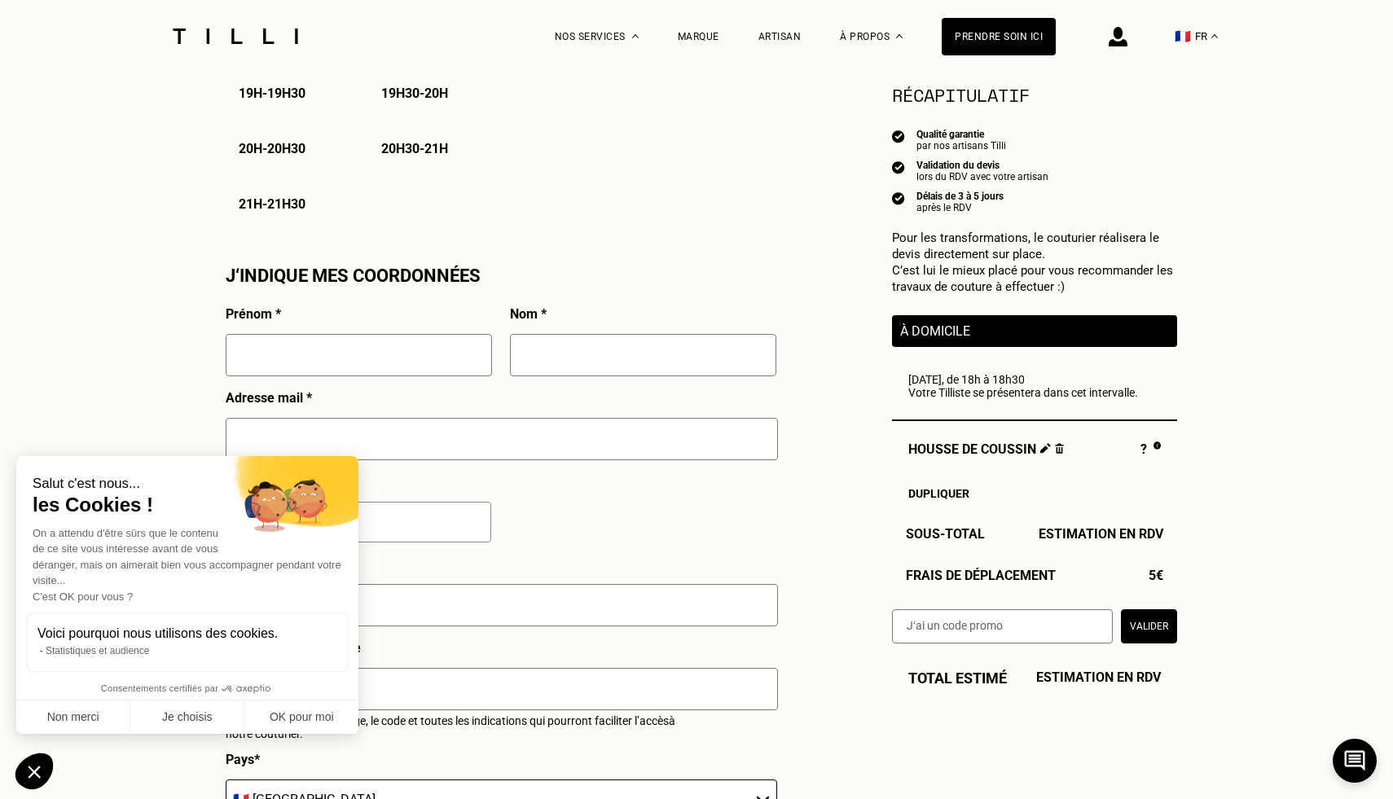
click at [383, 349] on input "text" at bounding box center [359, 355] width 266 height 42
type input "[PERSON_NAME]"
type input "jablonski"
type input "[EMAIL_ADDRESS][DOMAIN_NAME]"
type input "06 74 20 18 71"
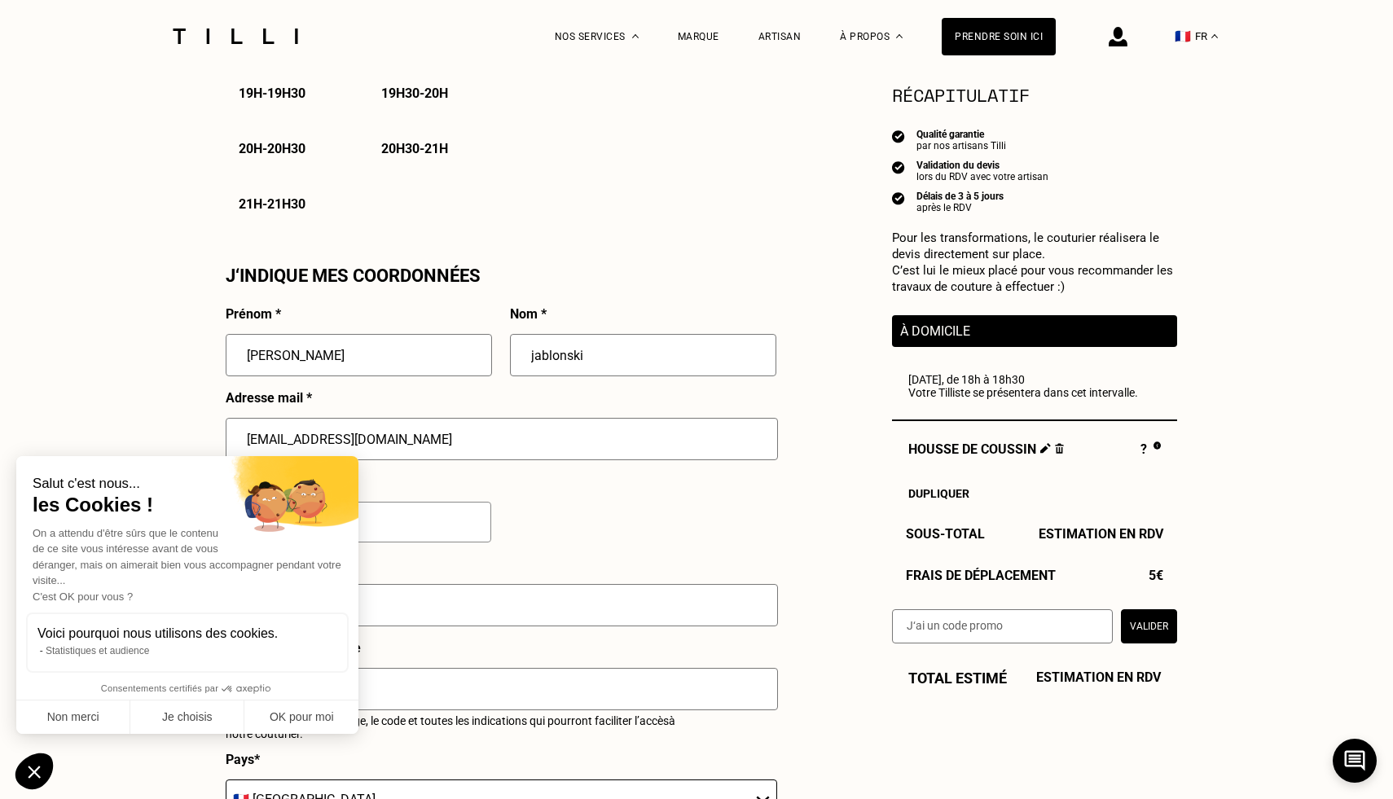
type input "[STREET_ADDRESS]"
type input "[GEOGRAPHIC_DATA]"
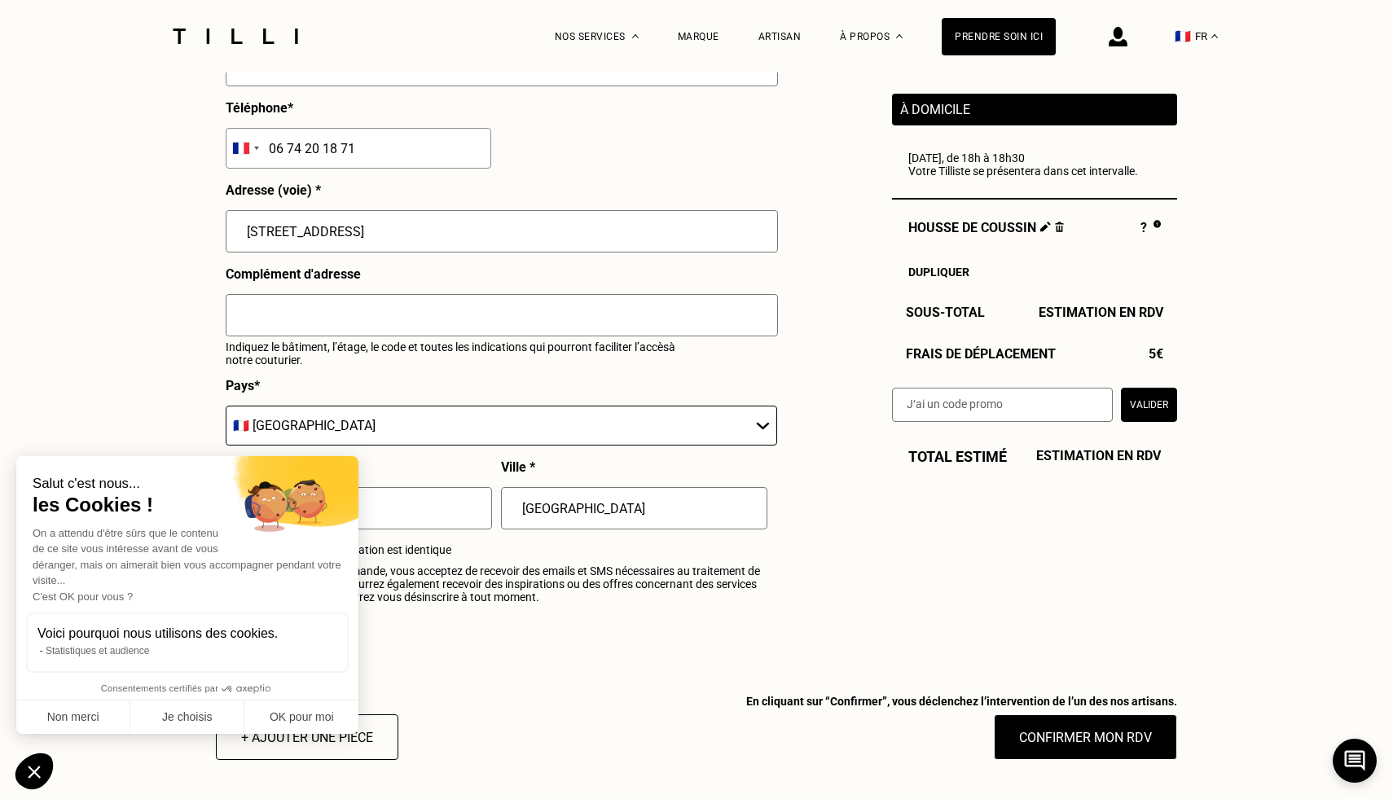
scroll to position [1725, 0]
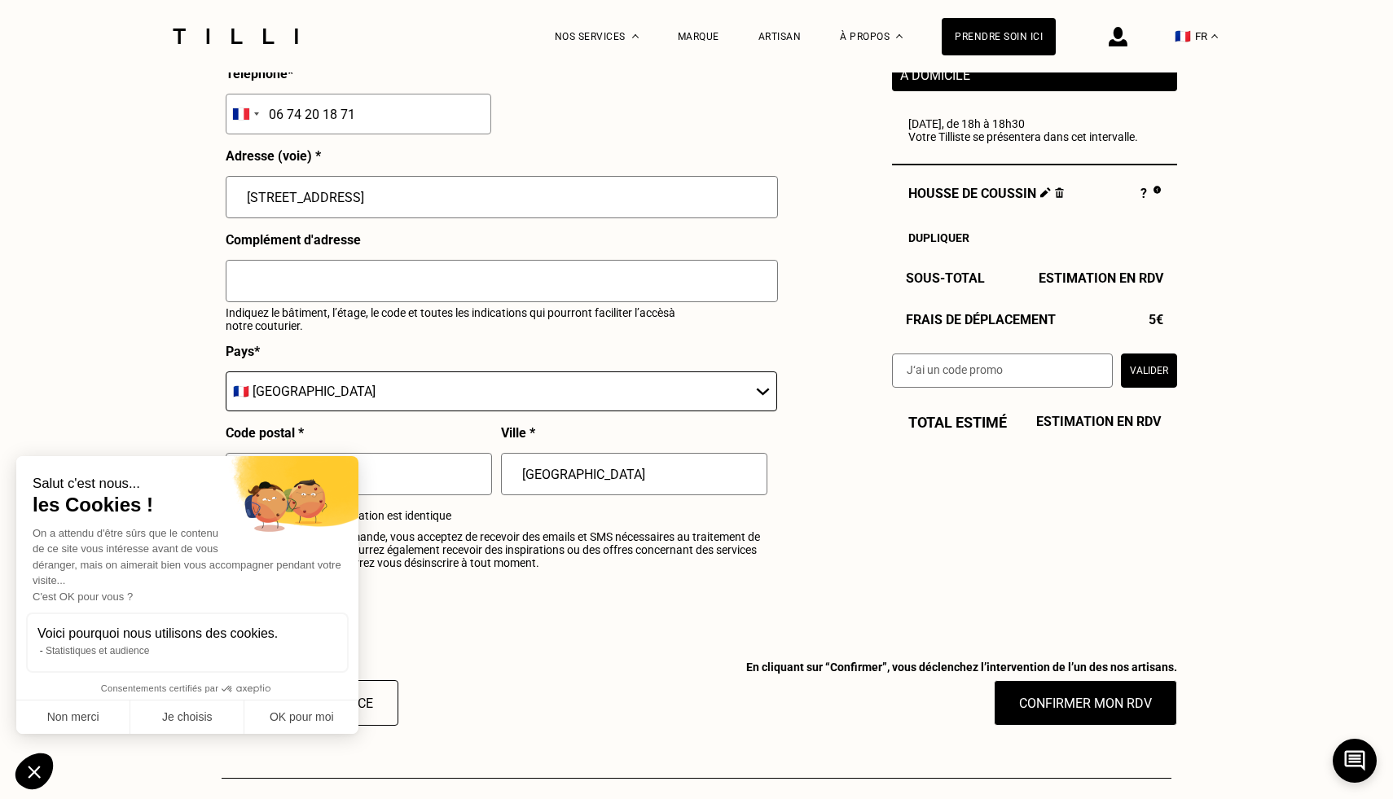
click at [424, 289] on input "text" at bounding box center [502, 281] width 552 height 42
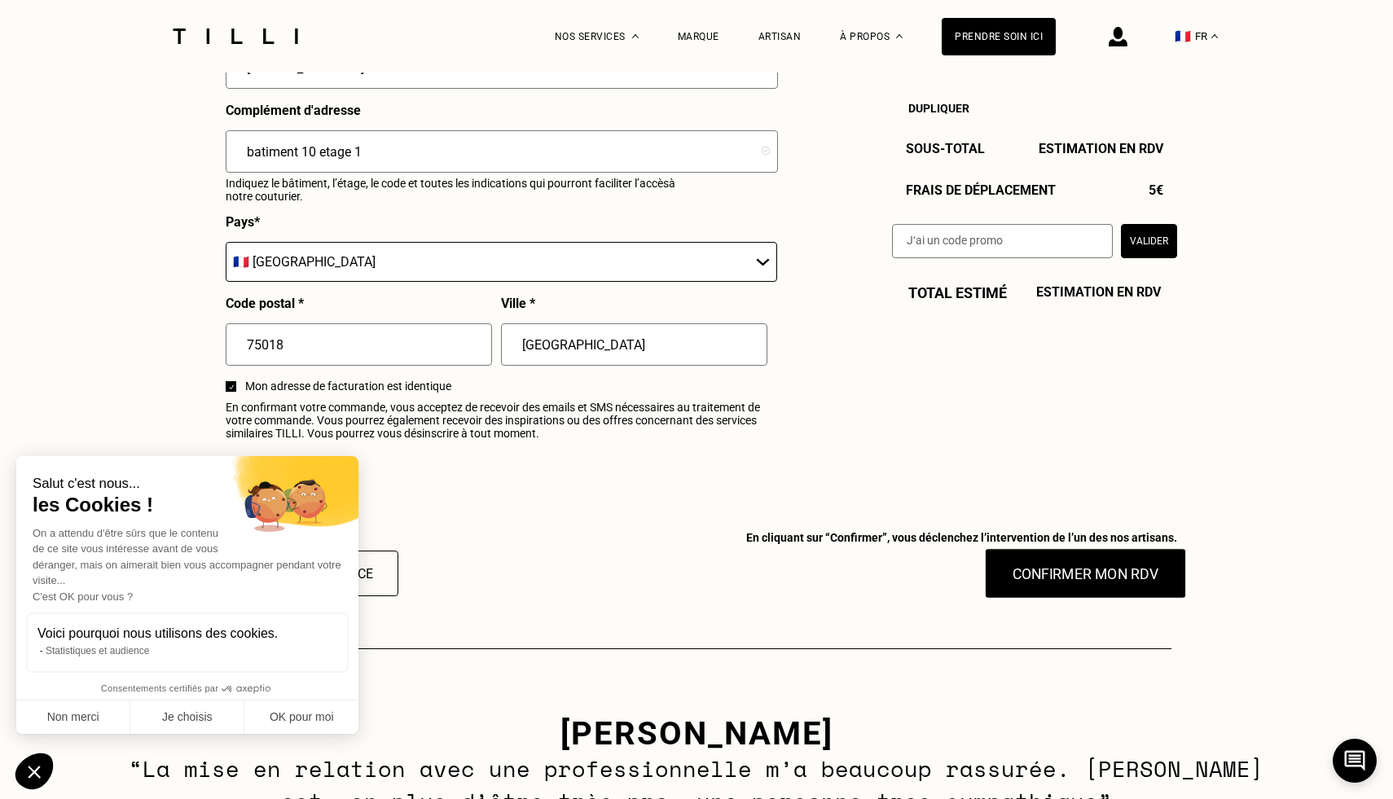
scroll to position [1853, 0]
type input "batiment 10 etage 1 , interphone H101"
click at [1068, 575] on button "Confirmer mon RDV" at bounding box center [1086, 574] width 202 height 51
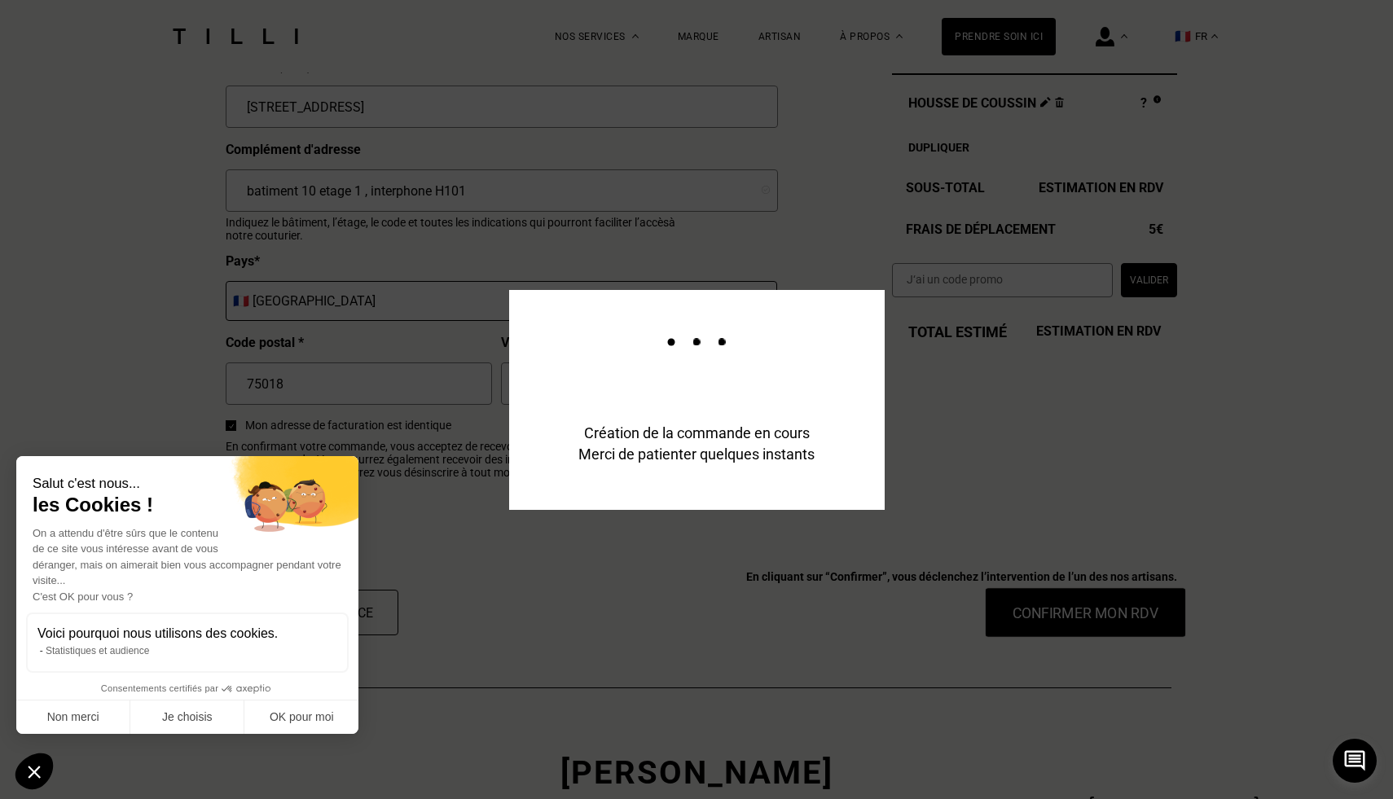
scroll to position [1893, 0]
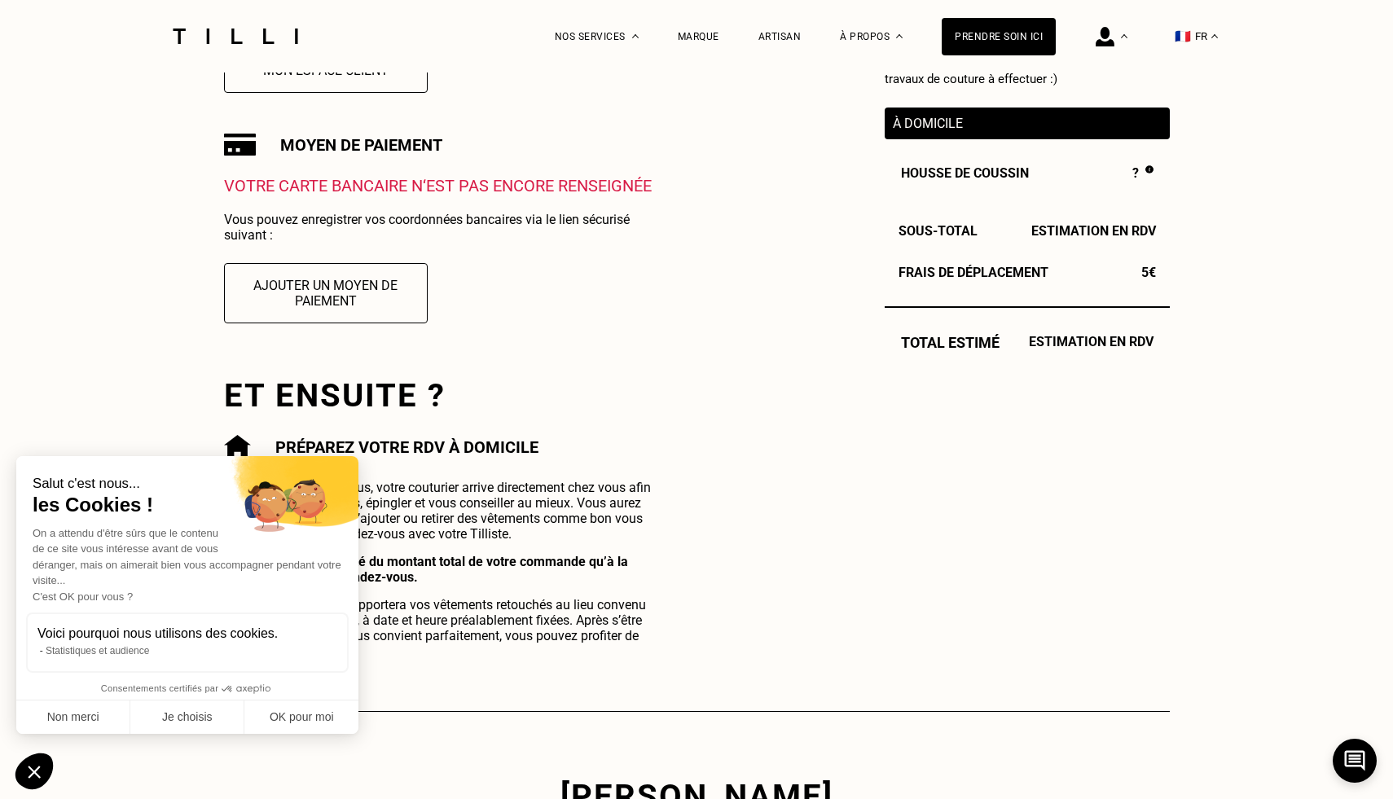
scroll to position [488, 0]
